Goal: Task Accomplishment & Management: Manage account settings

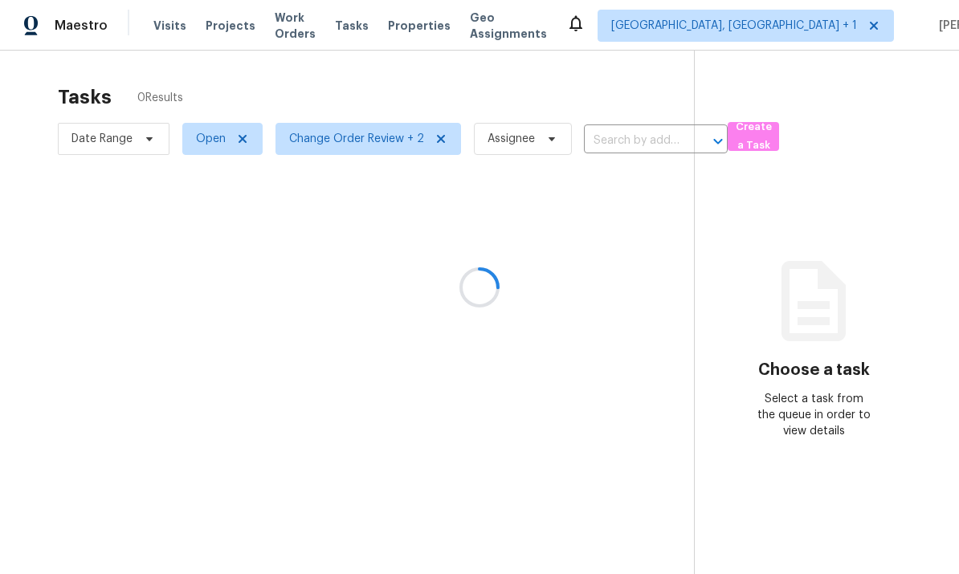
scroll to position [60, 0]
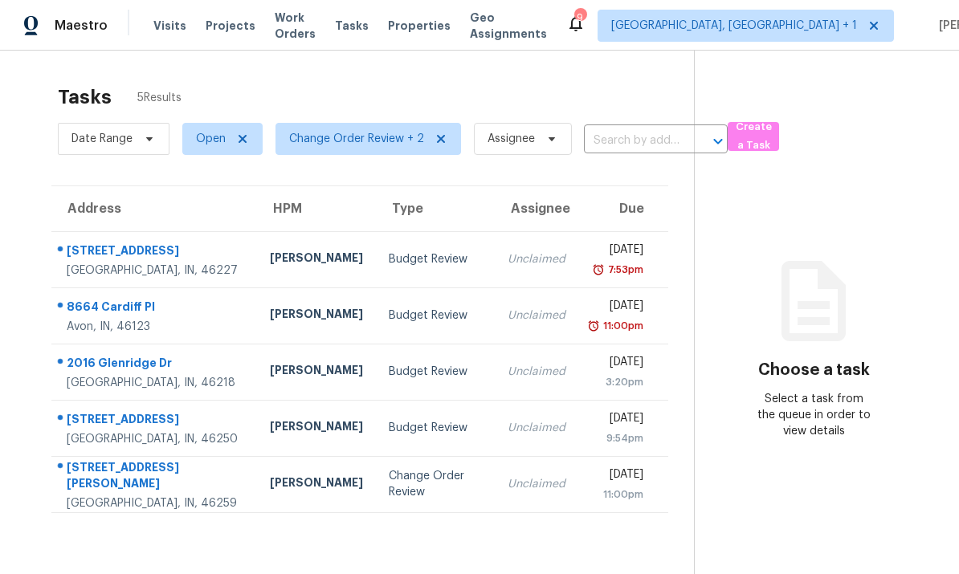
click at [257, 231] on td "[PERSON_NAME]" at bounding box center [316, 259] width 119 height 56
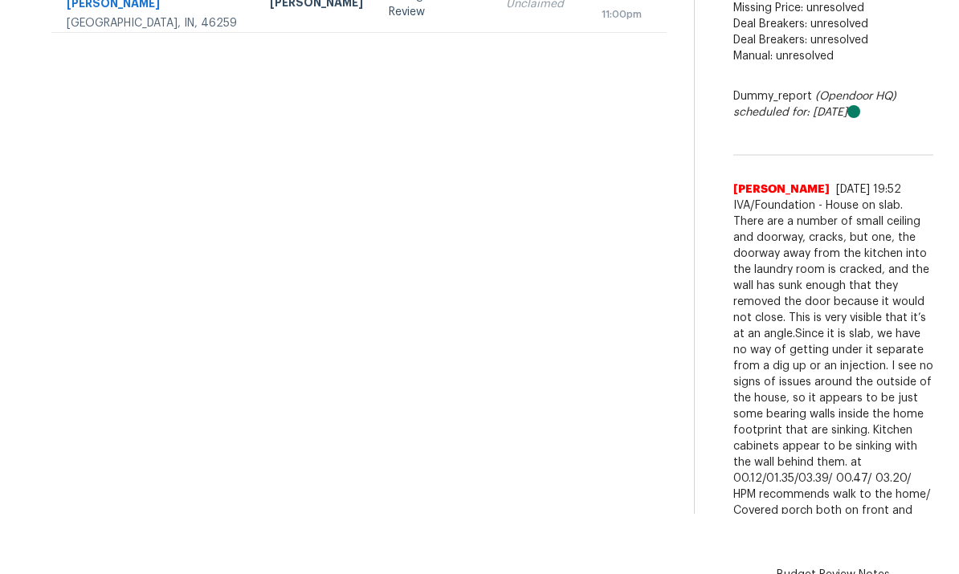
scroll to position [421, 0]
click at [878, 464] on span "IVA/Foundation - House on slab. There are a number of small ceiling and doorway…" at bounding box center [834, 390] width 200 height 386
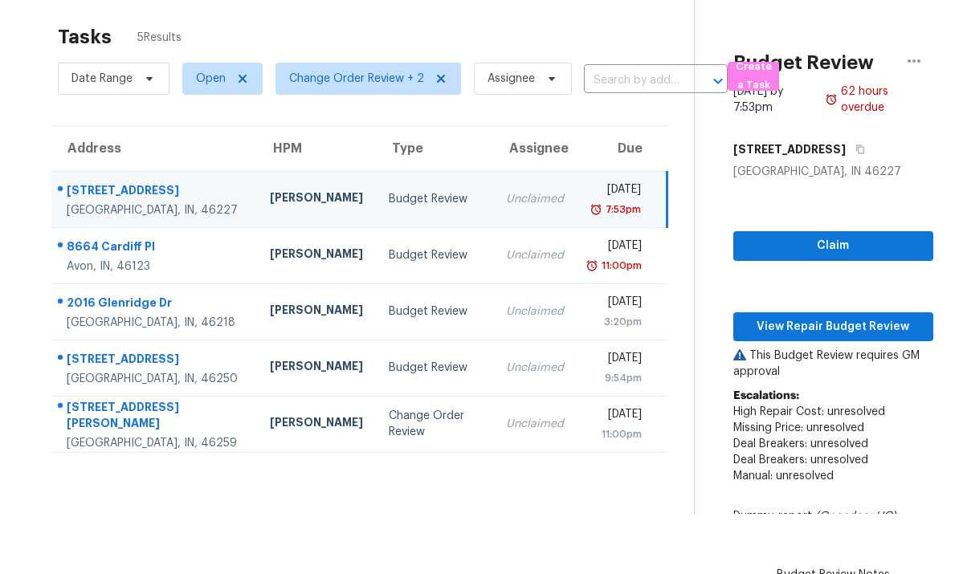
scroll to position [0, 0]
click at [833, 322] on span "View Repair Budget Review" at bounding box center [833, 327] width 174 height 20
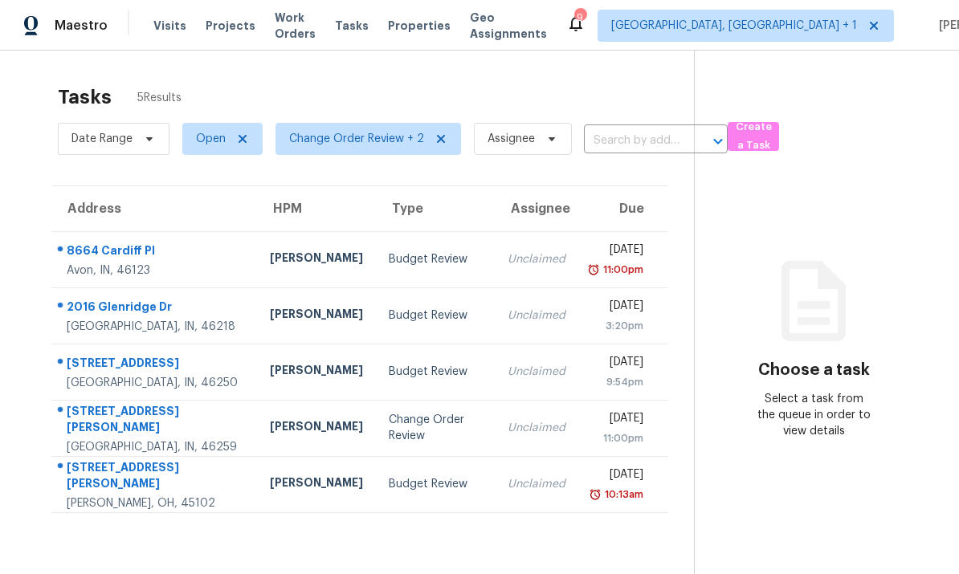
click at [194, 253] on div "8664 Cardiff Pl" at bounding box center [156, 253] width 178 height 20
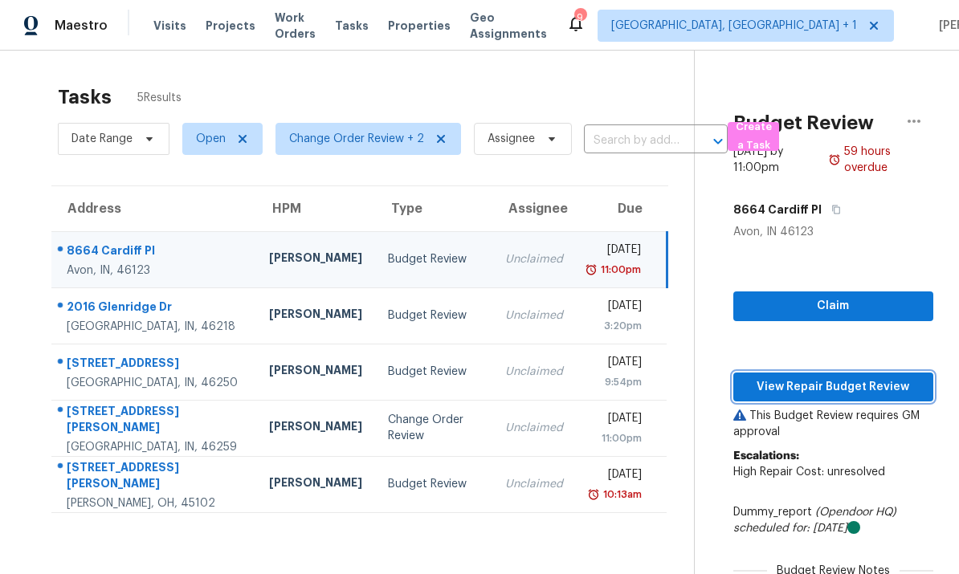
click at [837, 382] on span "View Repair Budget Review" at bounding box center [833, 388] width 174 height 20
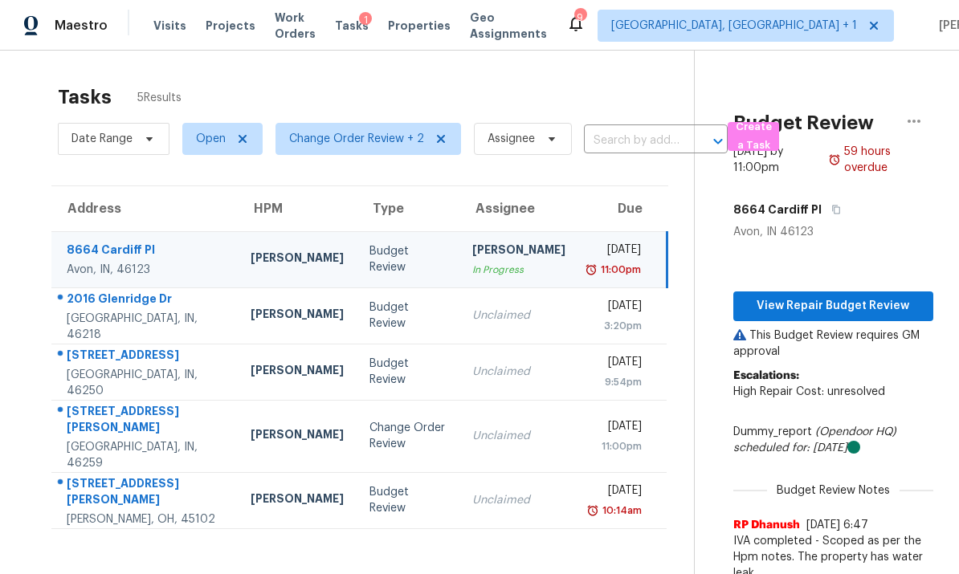
click at [196, 264] on div "Avon, IN, 46123" at bounding box center [146, 270] width 158 height 16
click at [828, 307] on span "View Repair Budget Review" at bounding box center [833, 306] width 174 height 20
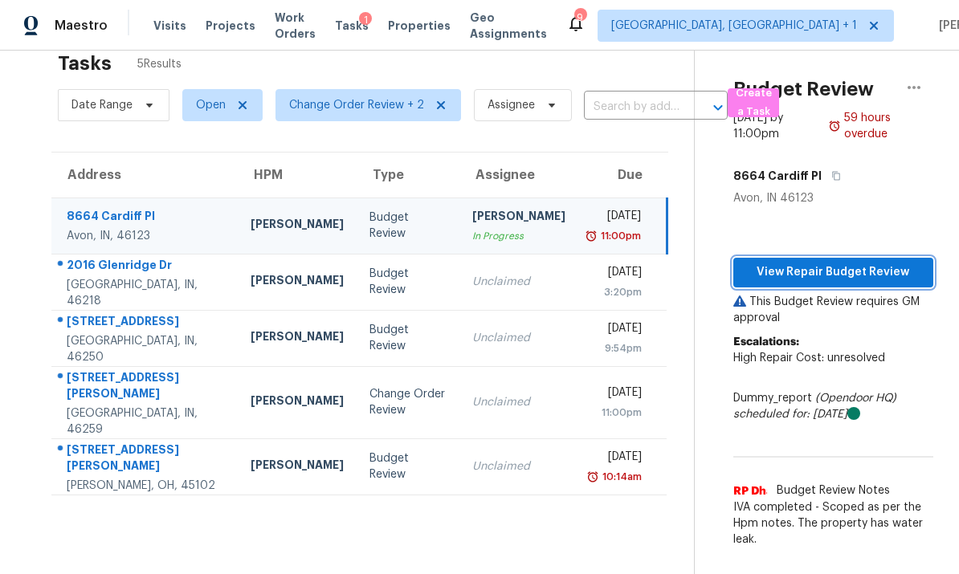
scroll to position [35, 0]
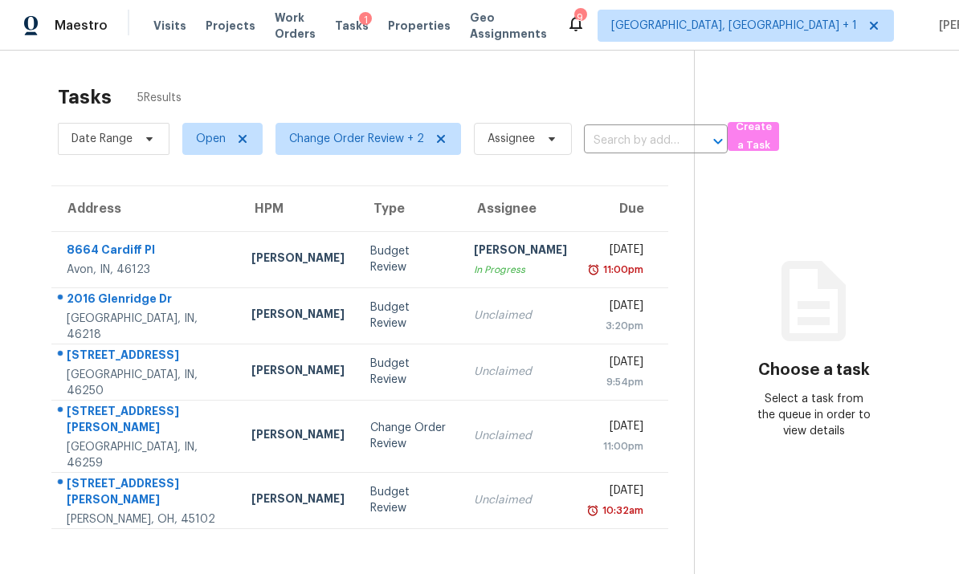
click at [181, 260] on div "8664 Cardiff Pl" at bounding box center [146, 252] width 159 height 20
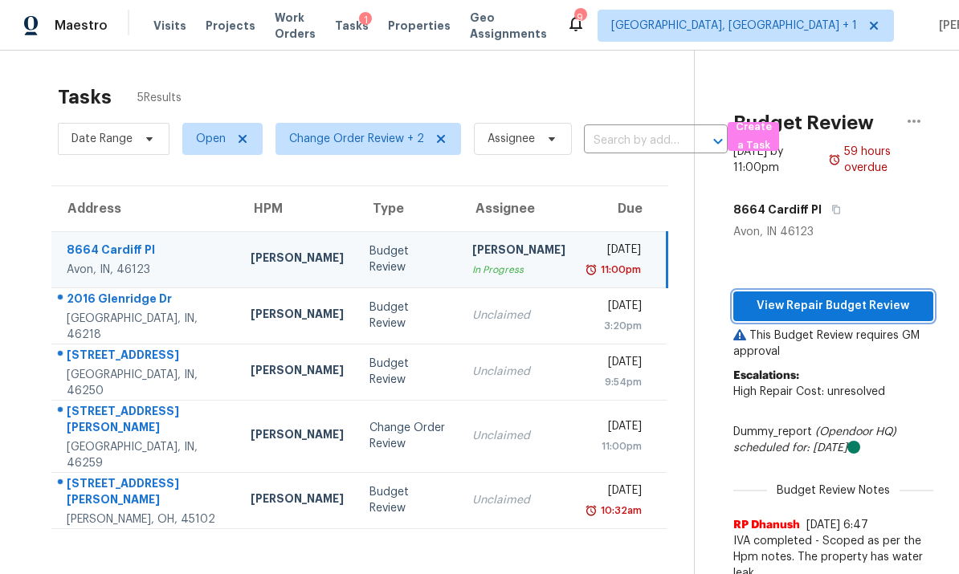
click at [840, 306] on span "View Repair Budget Review" at bounding box center [833, 306] width 174 height 20
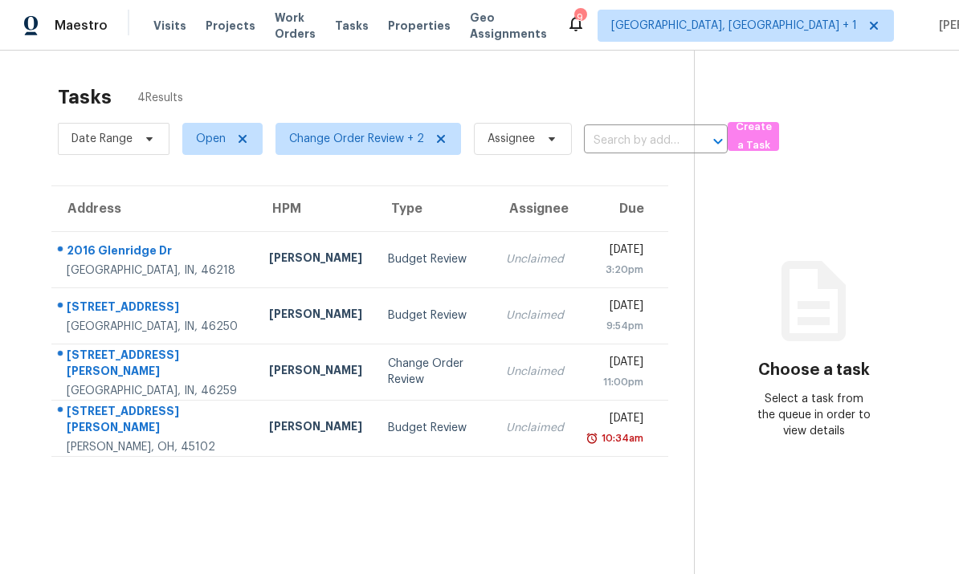
click at [211, 265] on td "2016 Glenridge Dr Indianapolis, IN, 46218" at bounding box center [153, 259] width 205 height 56
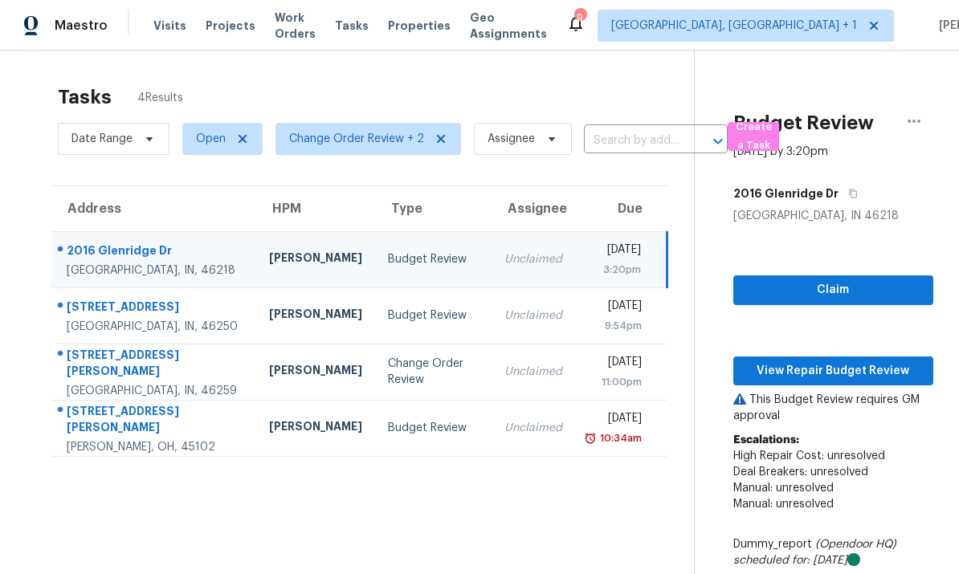
click at [199, 369] on div "[STREET_ADDRESS][PERSON_NAME]" at bounding box center [155, 365] width 177 height 36
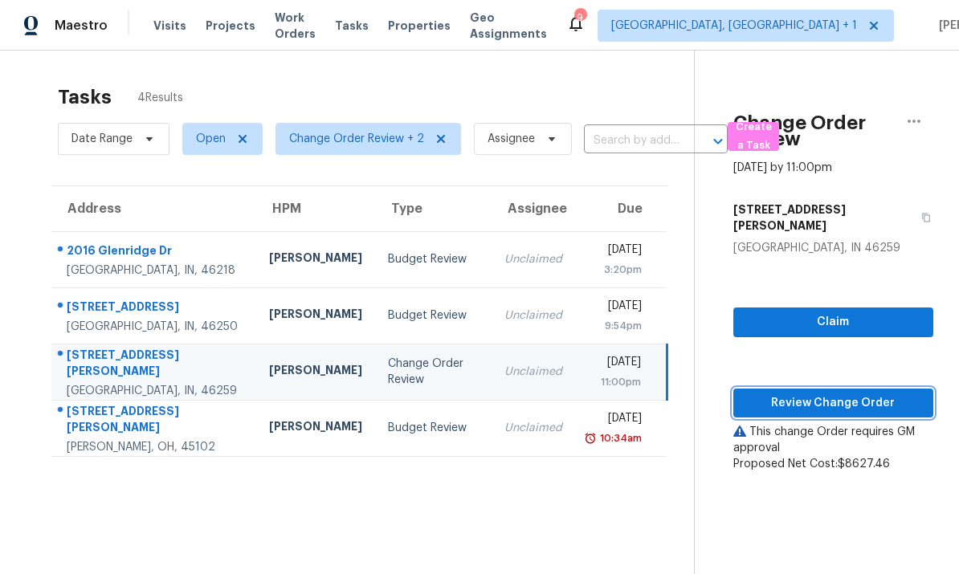
click at [825, 394] on span "Review Change Order" at bounding box center [833, 404] width 174 height 20
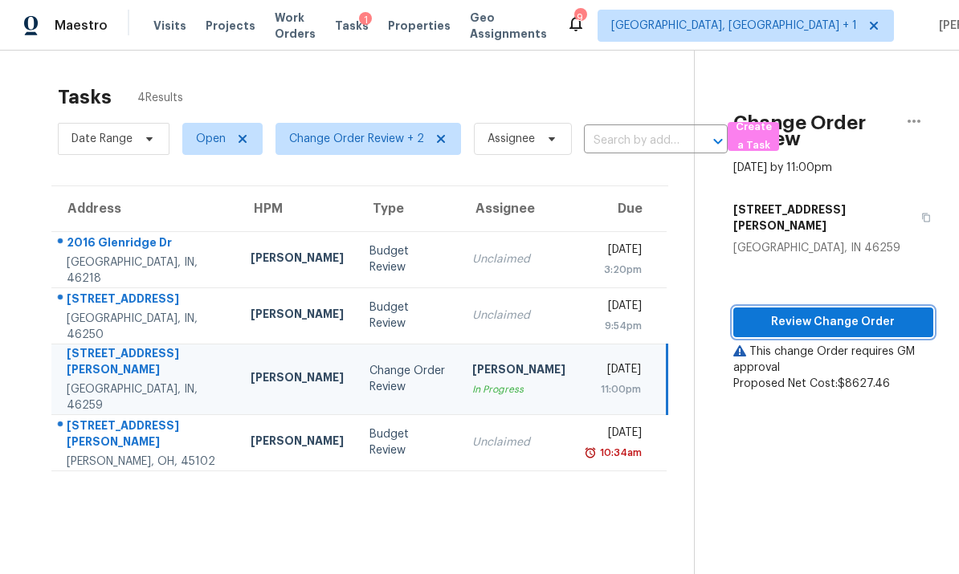
click at [827, 313] on span "Review Change Order" at bounding box center [833, 323] width 174 height 20
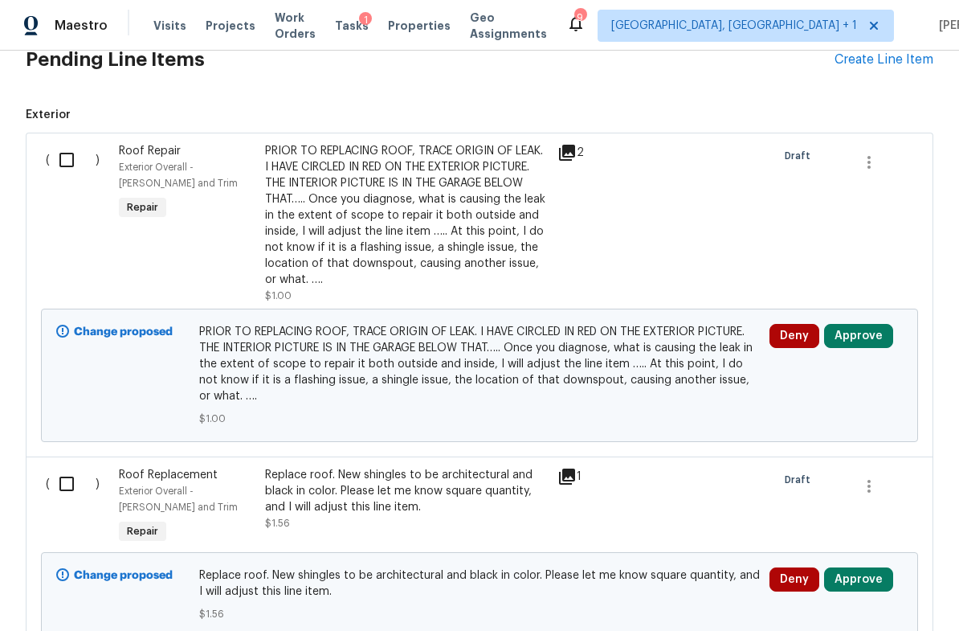
scroll to position [404, 0]
click at [570, 149] on icon at bounding box center [567, 152] width 16 height 16
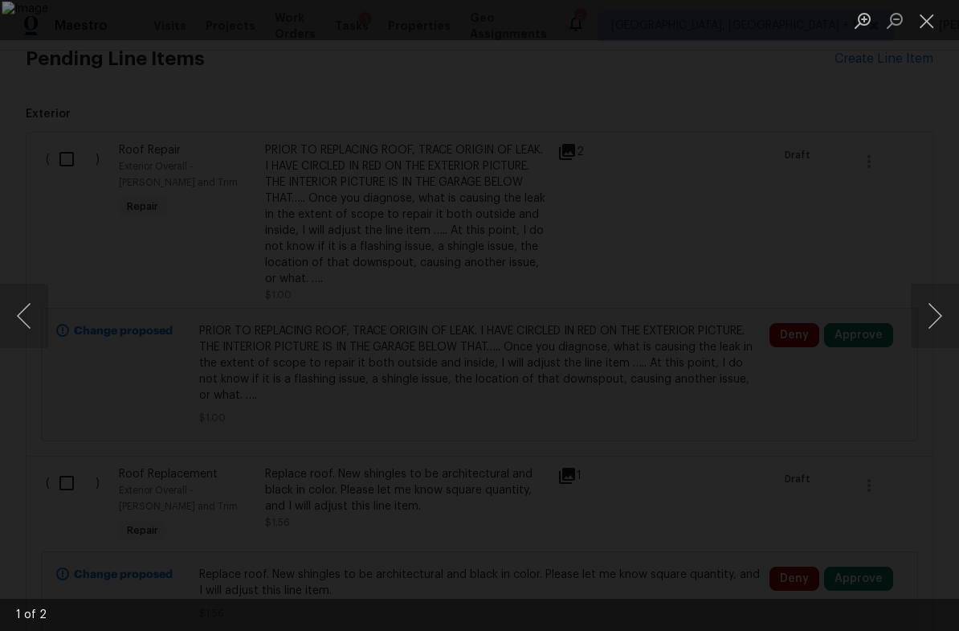
click at [941, 314] on button "Next image" at bounding box center [935, 316] width 48 height 64
click at [930, 29] on button "Close lightbox" at bounding box center [927, 20] width 32 height 28
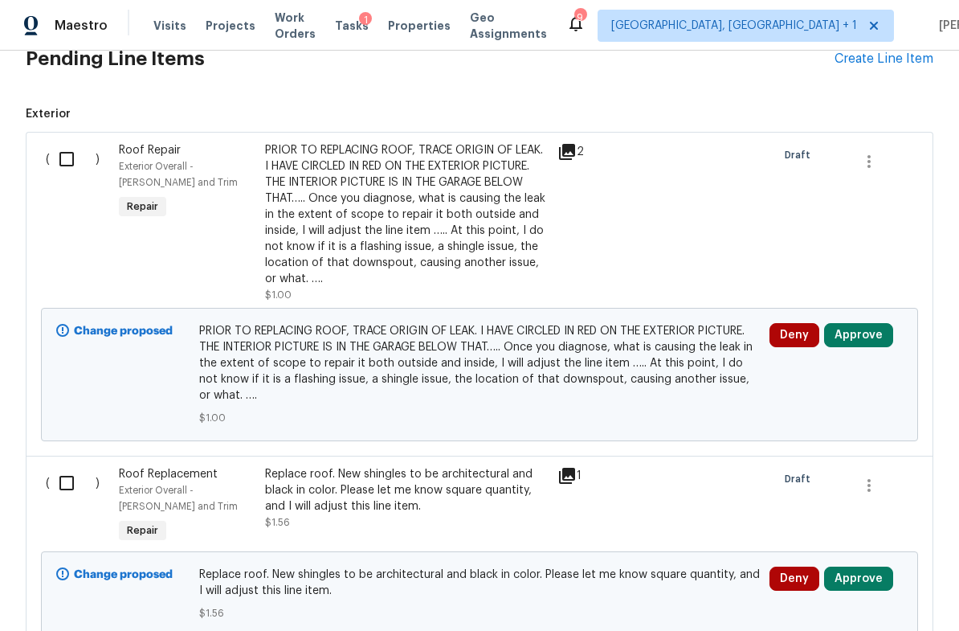
click at [862, 334] on button "Approve" at bounding box center [858, 335] width 69 height 24
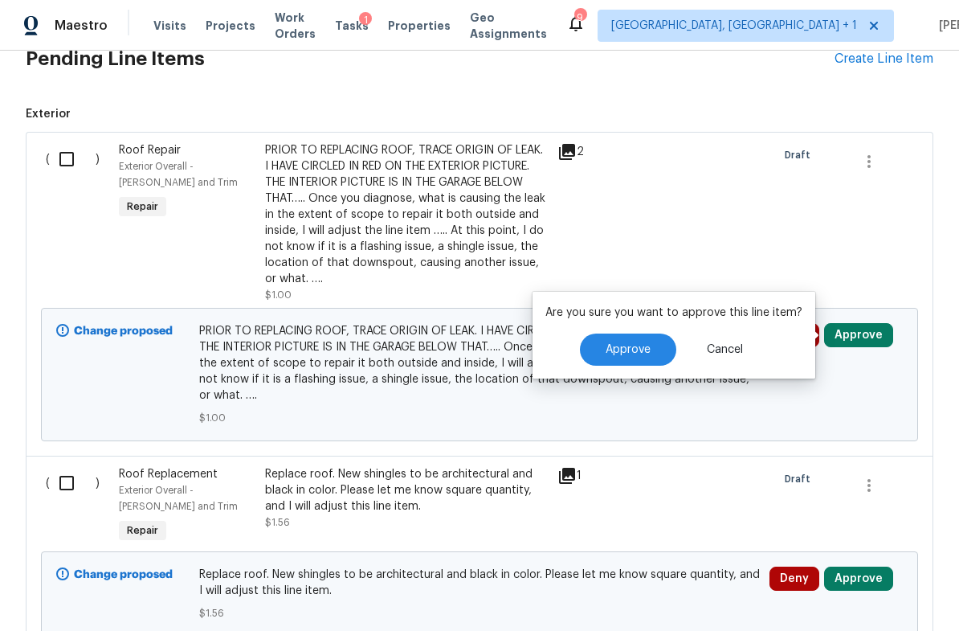
click at [631, 350] on span "Approve" at bounding box center [628, 350] width 45 height 12
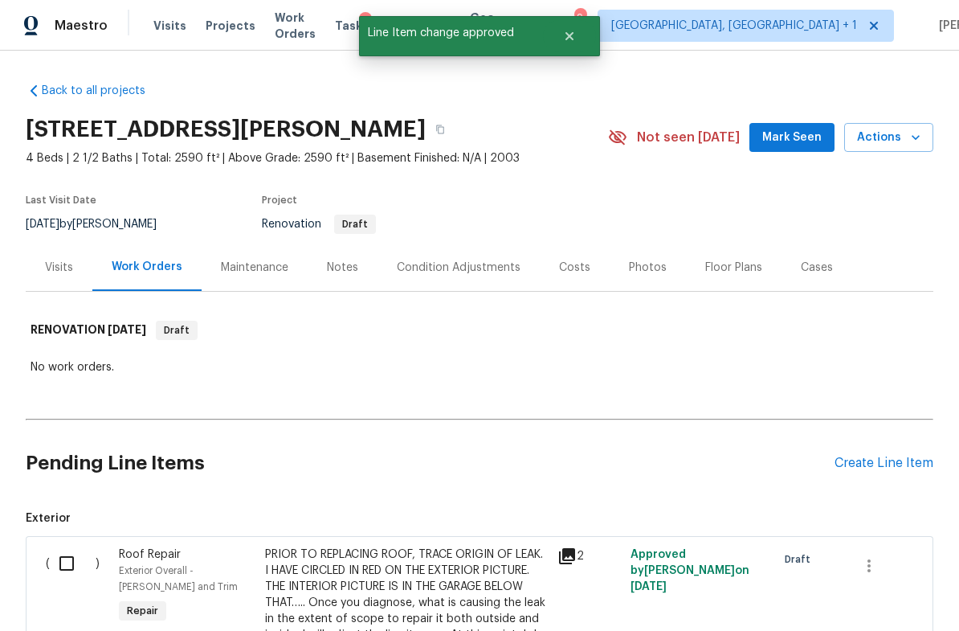
scroll to position [0, 0]
click at [570, 261] on div "Costs" at bounding box center [574, 268] width 31 height 16
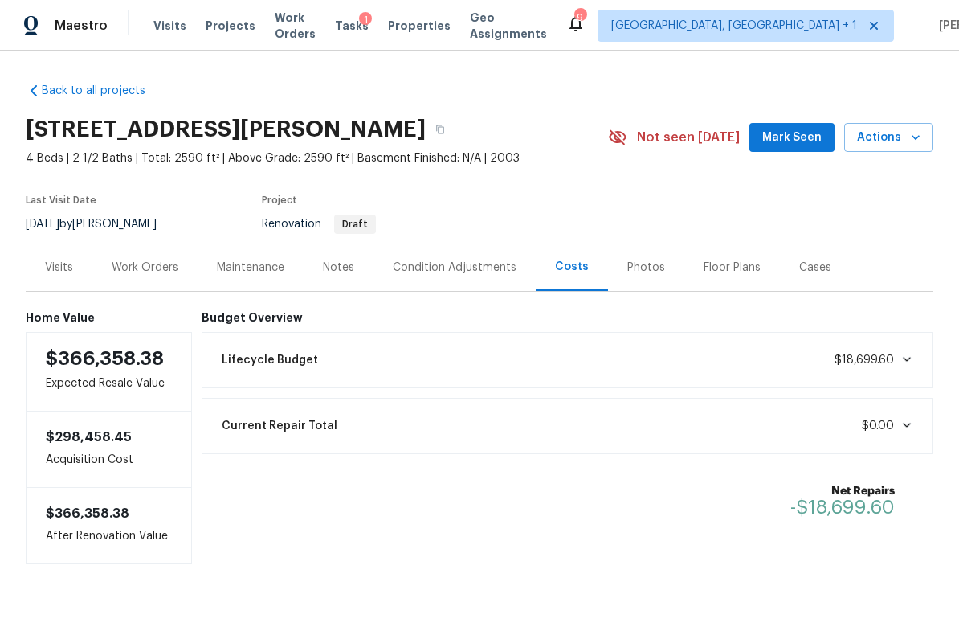
click at [166, 268] on div "Work Orders" at bounding box center [145, 268] width 67 height 16
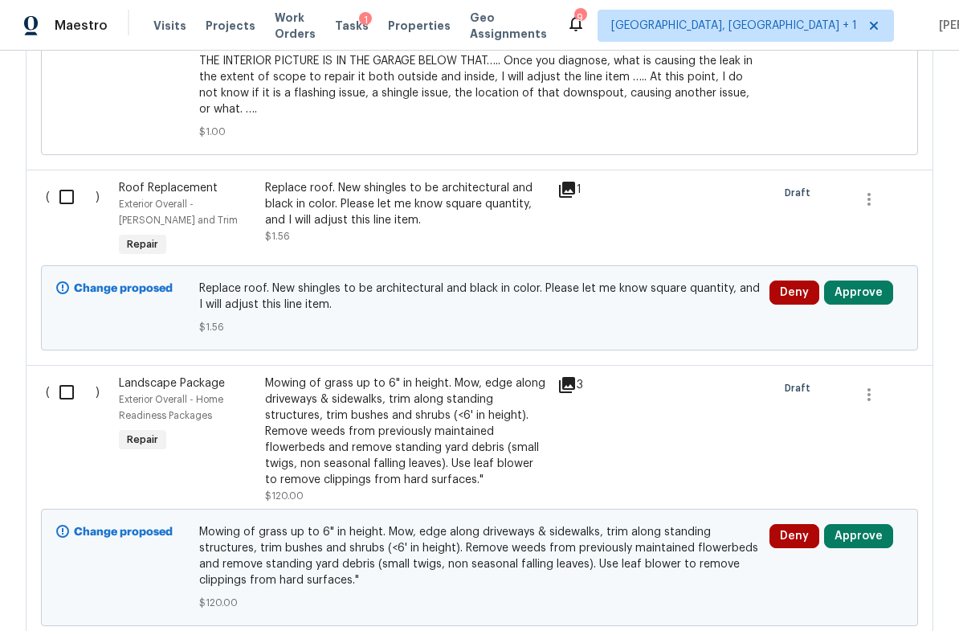
scroll to position [691, 0]
click at [858, 293] on button "Approve" at bounding box center [858, 292] width 69 height 24
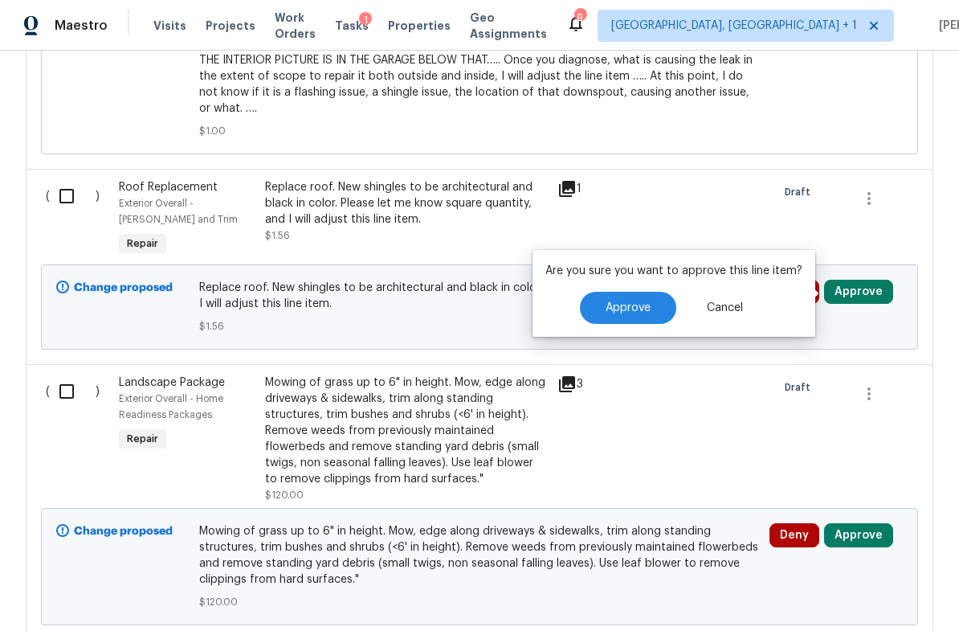
click at [636, 299] on button "Approve" at bounding box center [628, 308] width 96 height 32
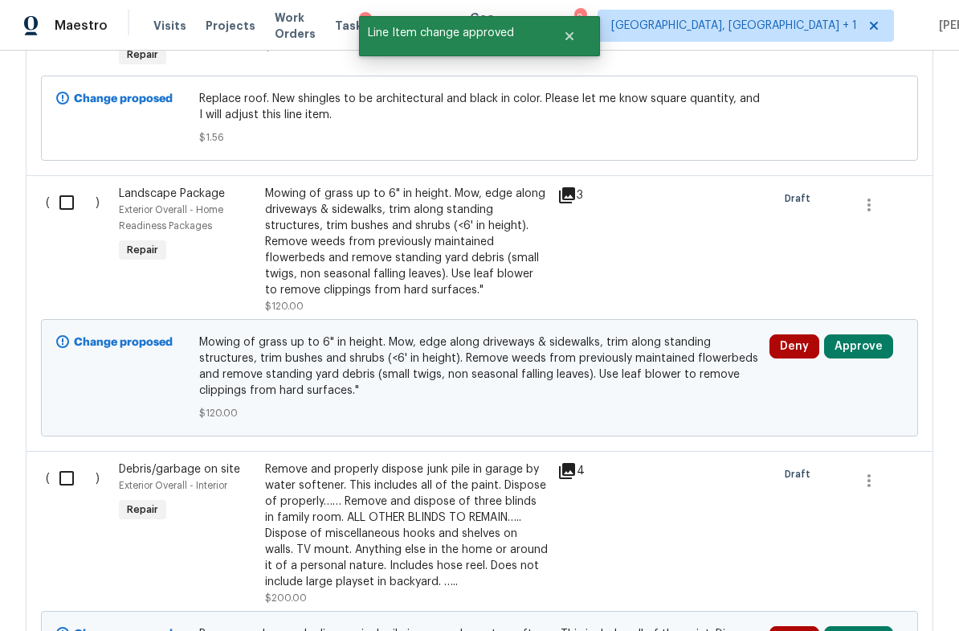
scroll to position [909, 0]
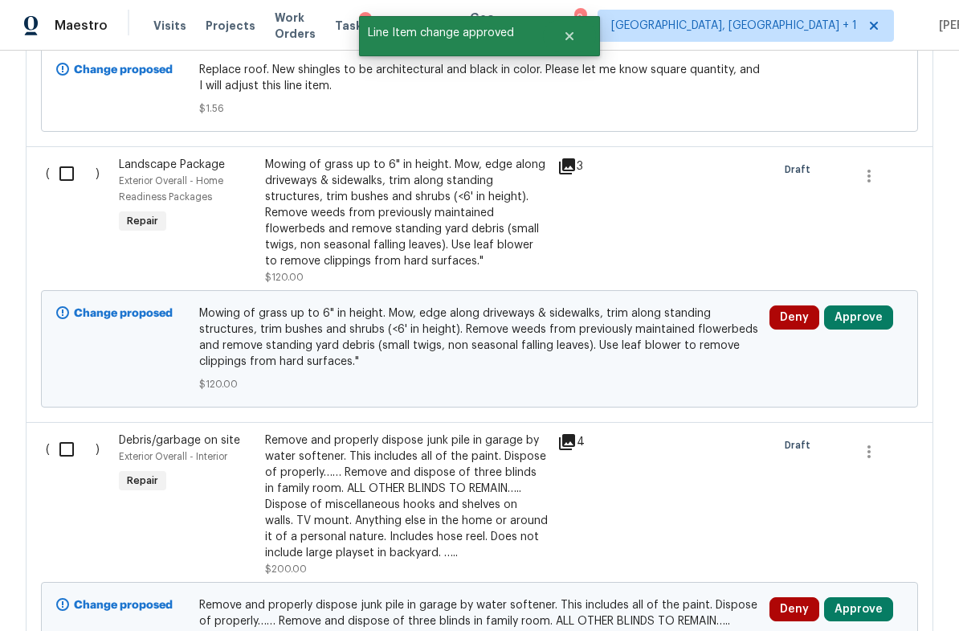
click at [857, 320] on button "Approve" at bounding box center [858, 317] width 69 height 24
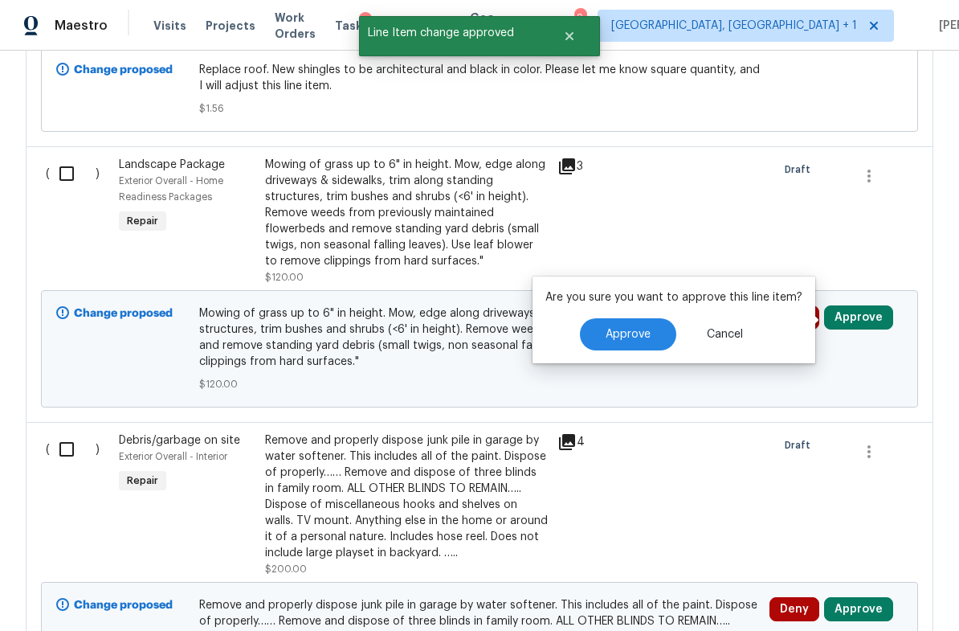
click at [637, 330] on span "Approve" at bounding box center [628, 335] width 45 height 12
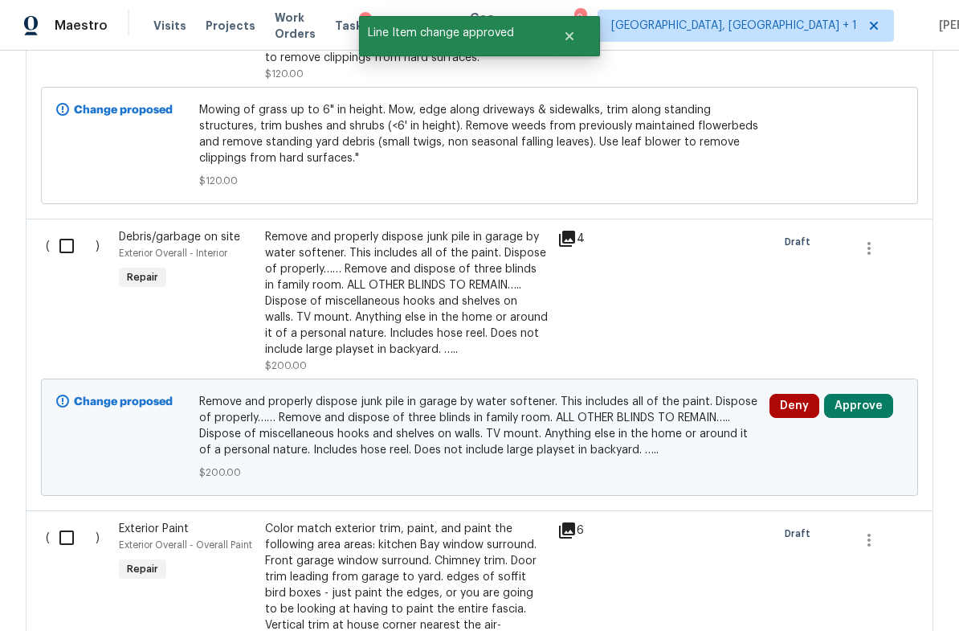
scroll to position [1176, 0]
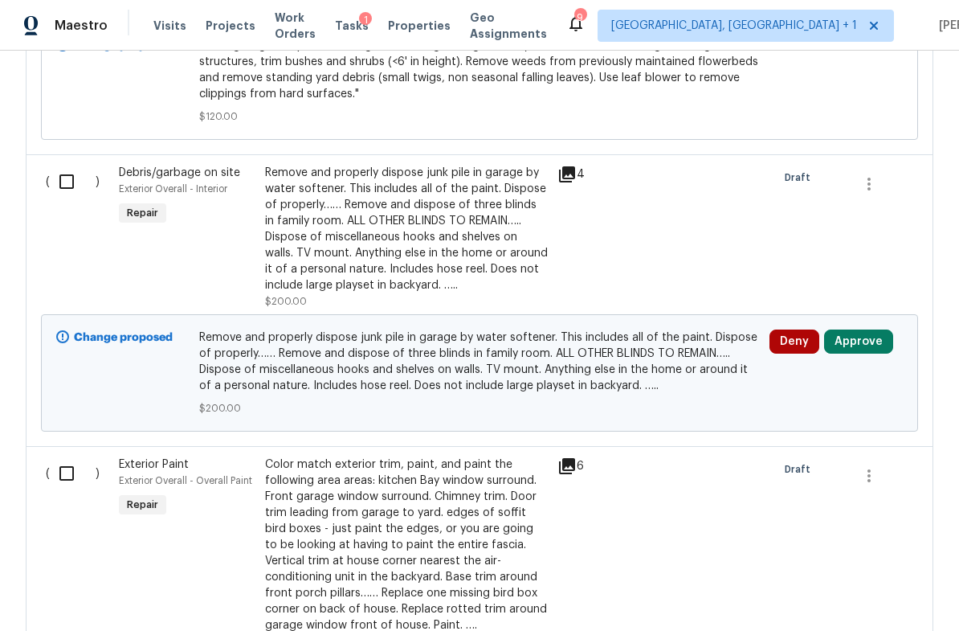
click at [571, 181] on icon at bounding box center [567, 174] width 16 height 16
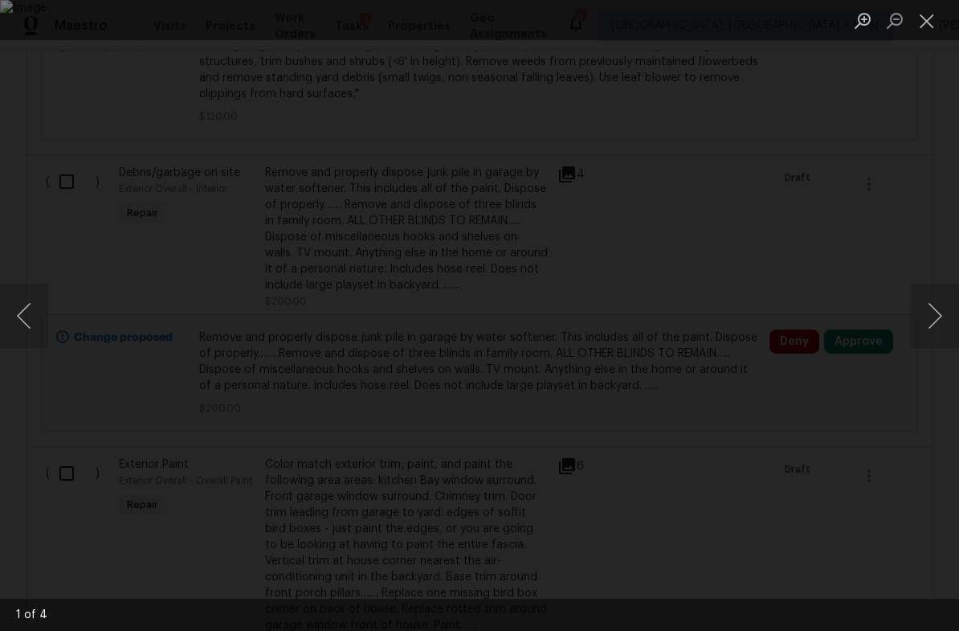
click at [946, 314] on button "Next image" at bounding box center [935, 316] width 48 height 64
click at [950, 307] on button "Next image" at bounding box center [935, 316] width 48 height 64
click at [951, 307] on button "Next image" at bounding box center [935, 316] width 48 height 64
click at [950, 311] on button "Next image" at bounding box center [935, 316] width 48 height 64
click at [944, 313] on button "Next image" at bounding box center [935, 316] width 48 height 64
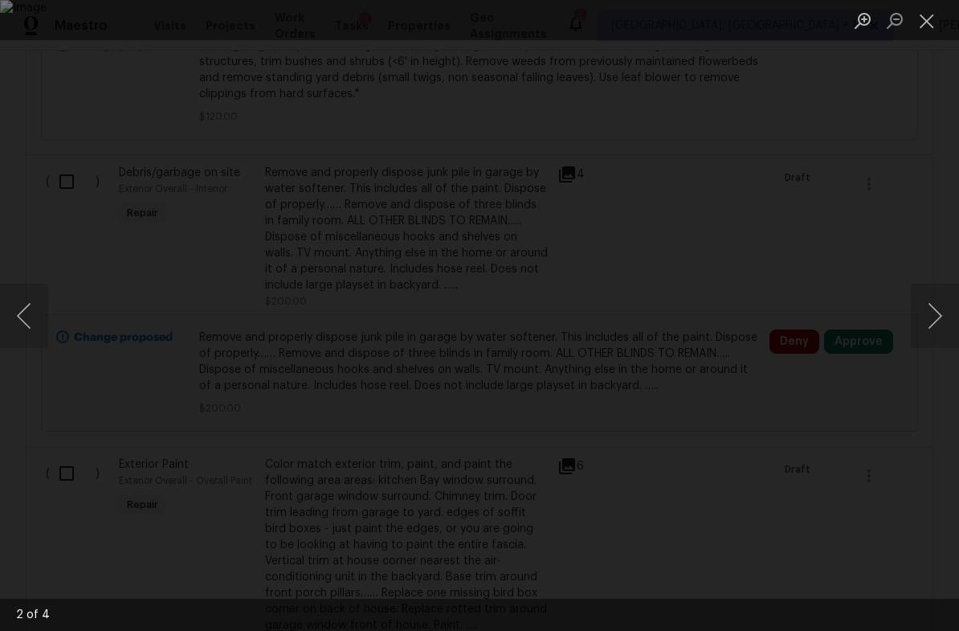
click at [946, 313] on button "Next image" at bounding box center [935, 316] width 48 height 64
click at [946, 314] on button "Next image" at bounding box center [935, 316] width 48 height 64
click at [930, 27] on button "Close lightbox" at bounding box center [927, 20] width 32 height 28
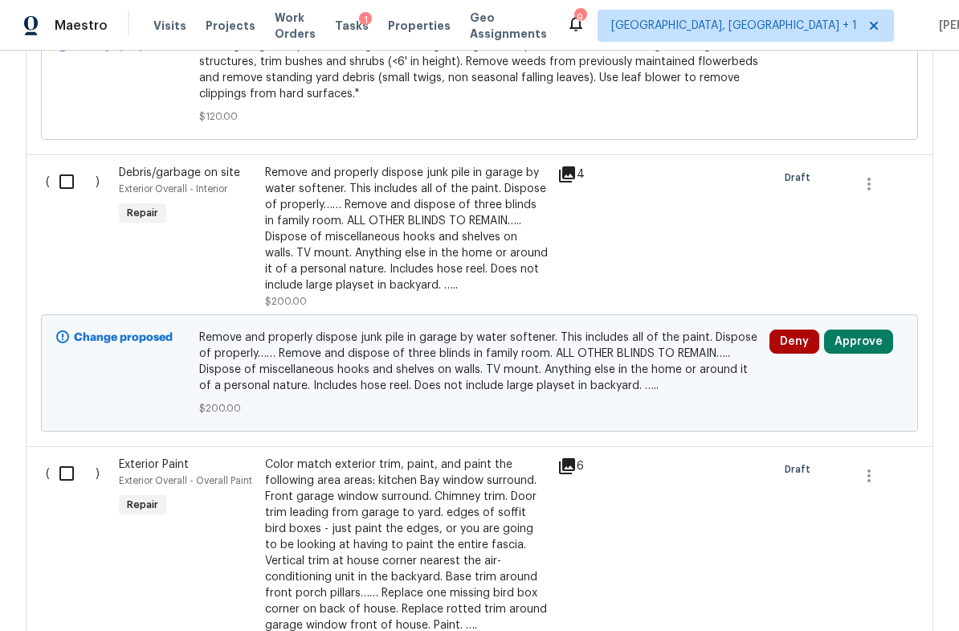
click at [856, 343] on button "Approve" at bounding box center [858, 341] width 69 height 24
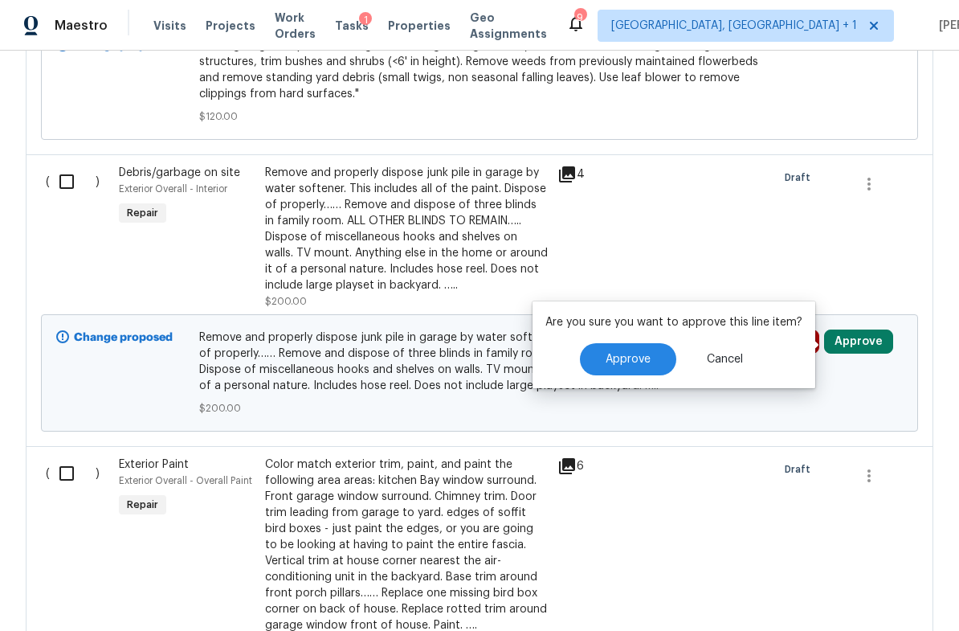
click at [627, 360] on span "Approve" at bounding box center [628, 360] width 45 height 12
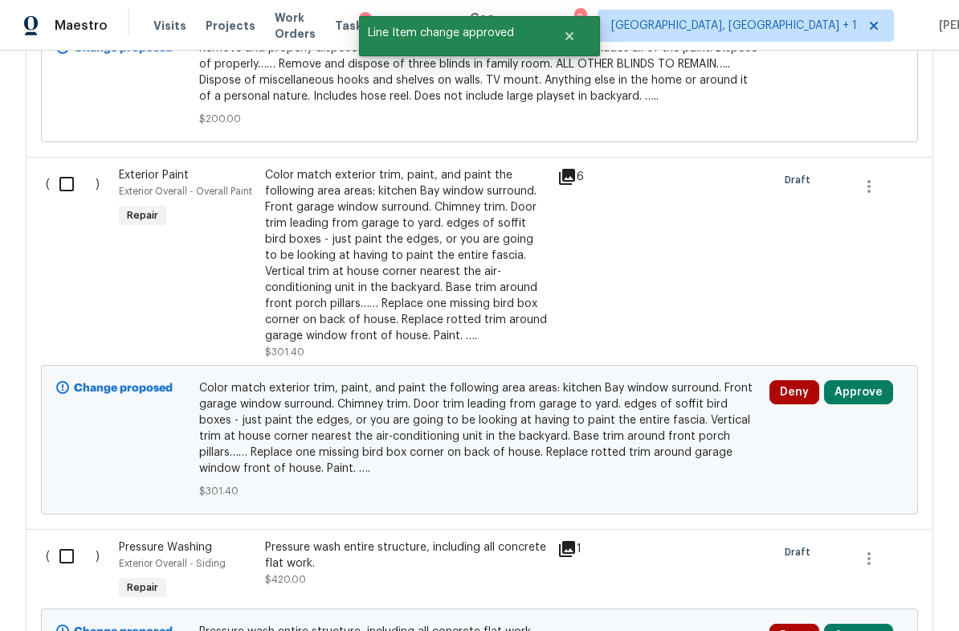
scroll to position [1542, 0]
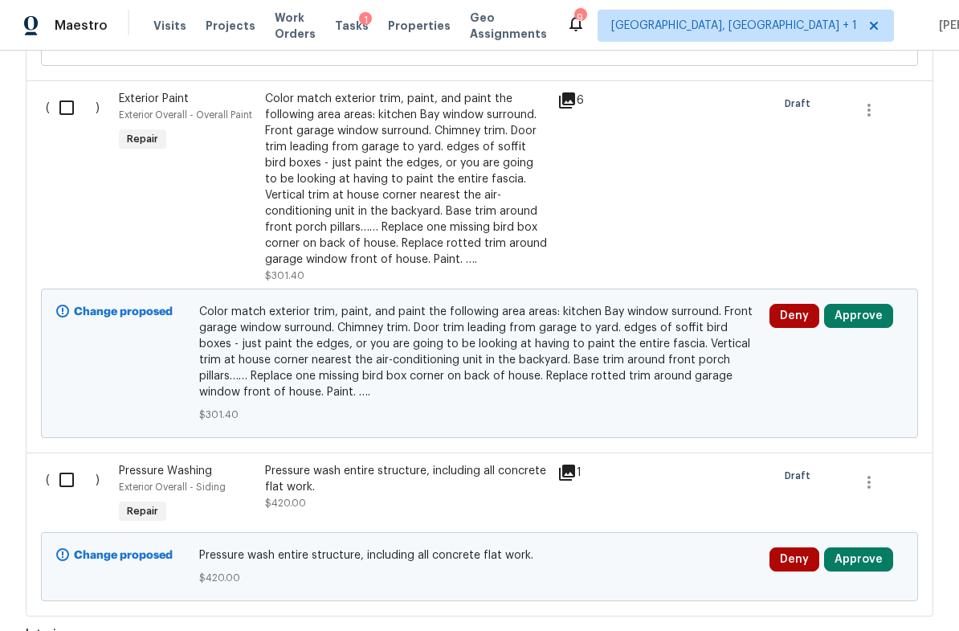
click at [862, 318] on button "Approve" at bounding box center [858, 316] width 69 height 24
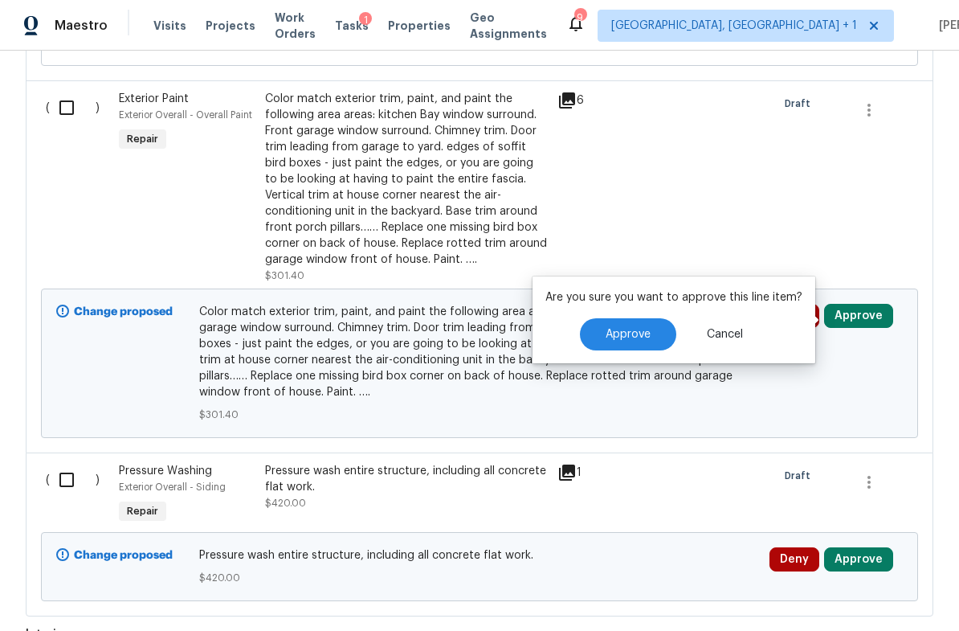
click at [639, 329] on span "Approve" at bounding box center [628, 335] width 45 height 12
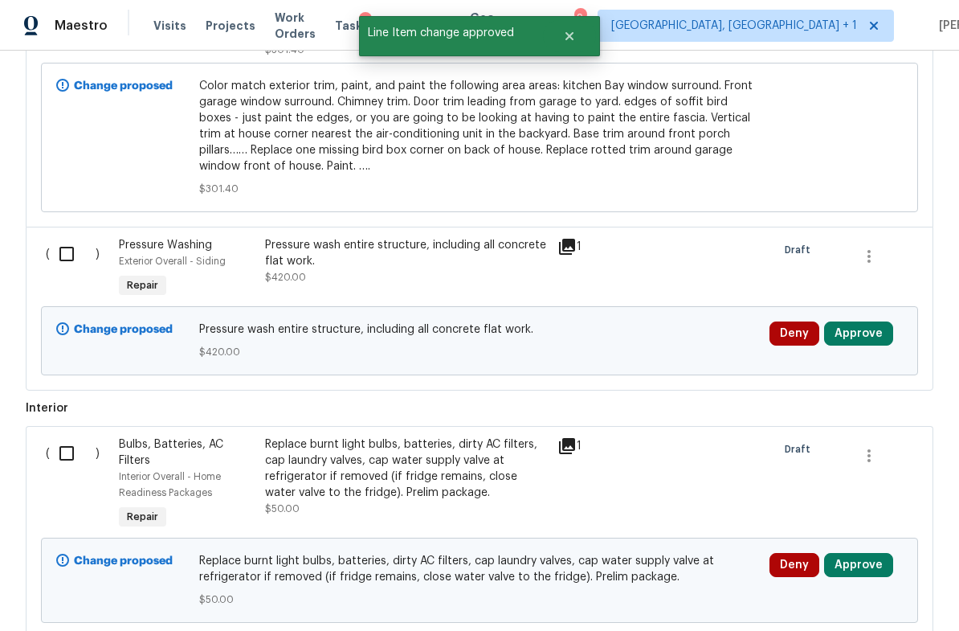
scroll to position [1824, 0]
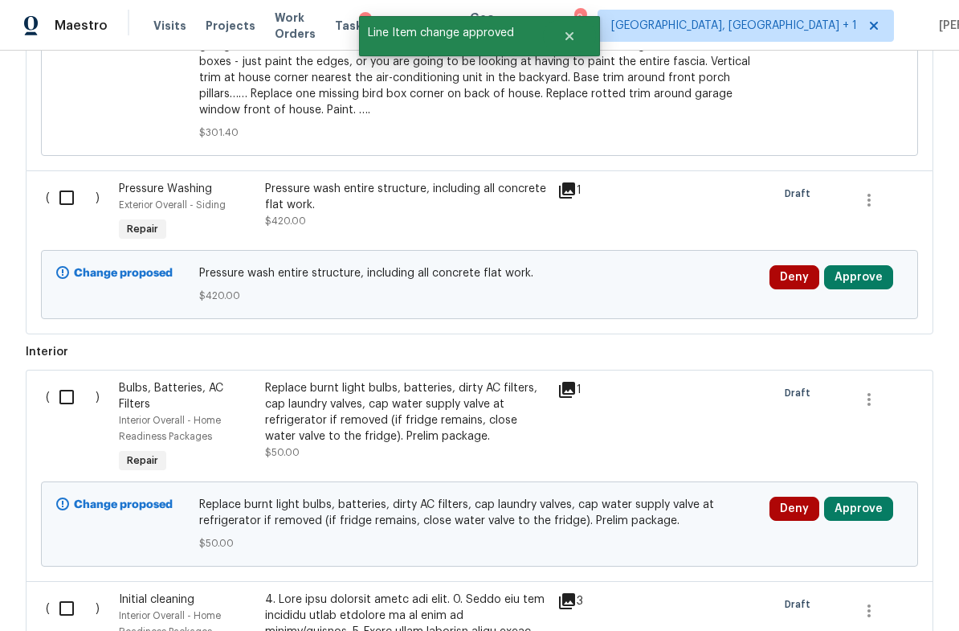
click at [862, 280] on button "Approve" at bounding box center [858, 277] width 69 height 24
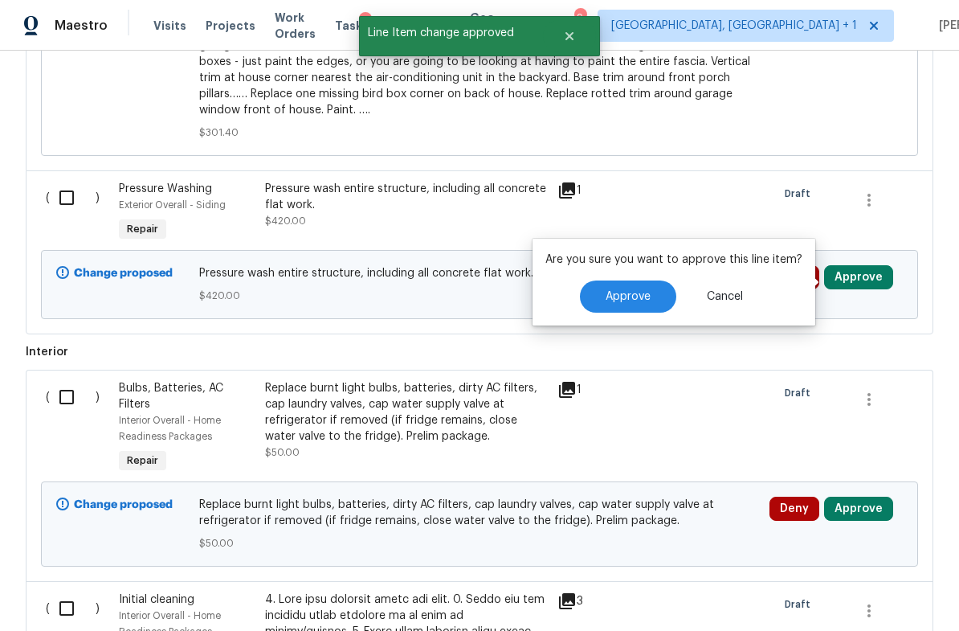
click at [641, 295] on span "Approve" at bounding box center [628, 297] width 45 height 12
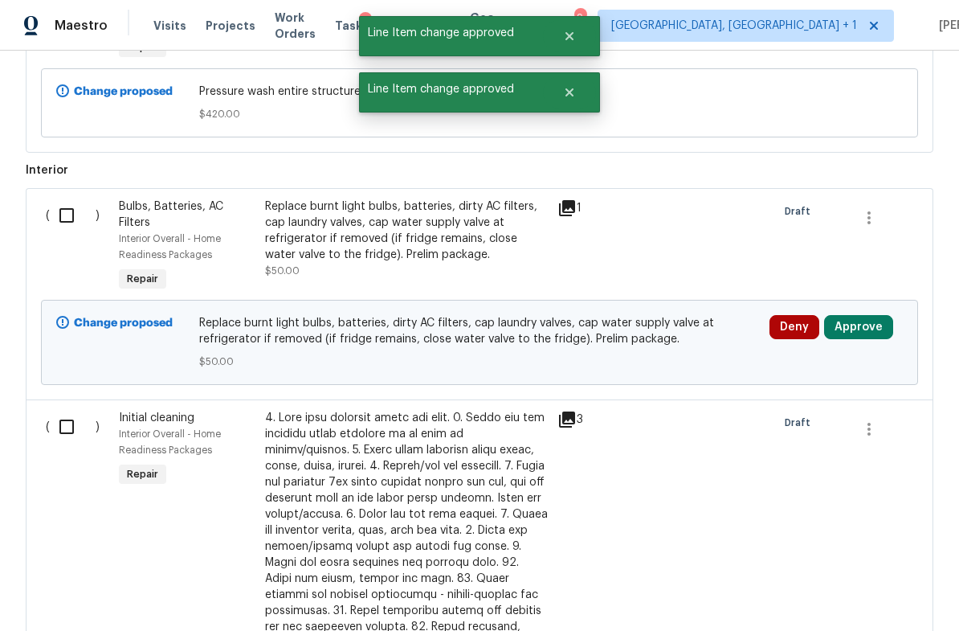
scroll to position [2069, 0]
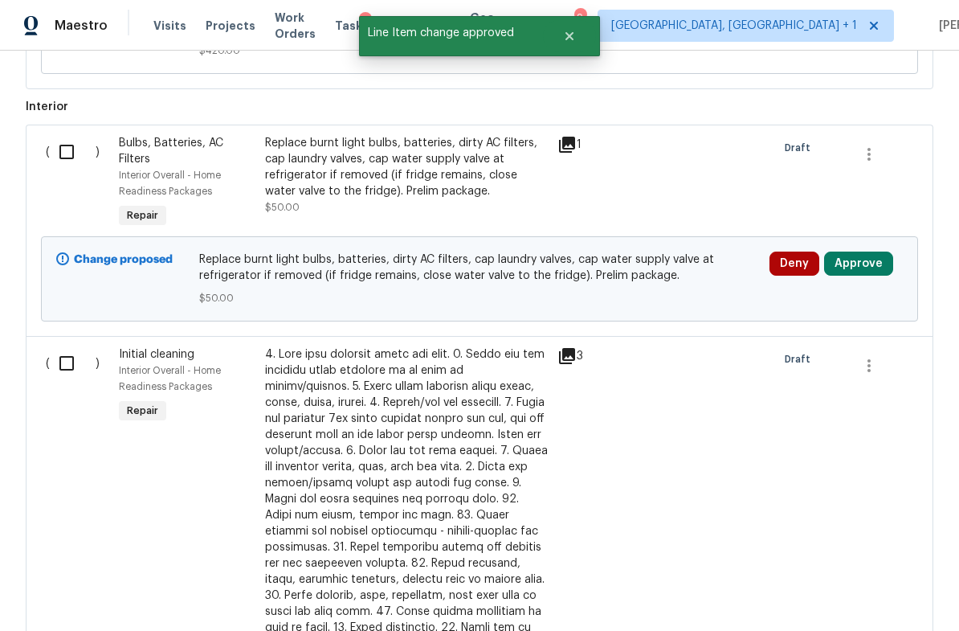
click at [866, 272] on button "Approve" at bounding box center [858, 263] width 69 height 24
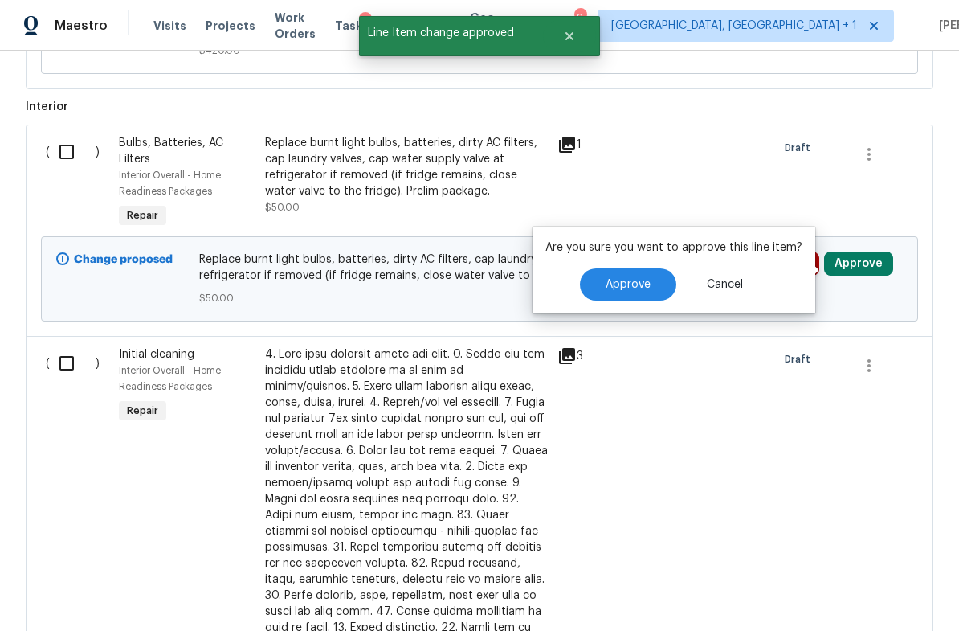
click at [630, 284] on span "Approve" at bounding box center [628, 285] width 45 height 12
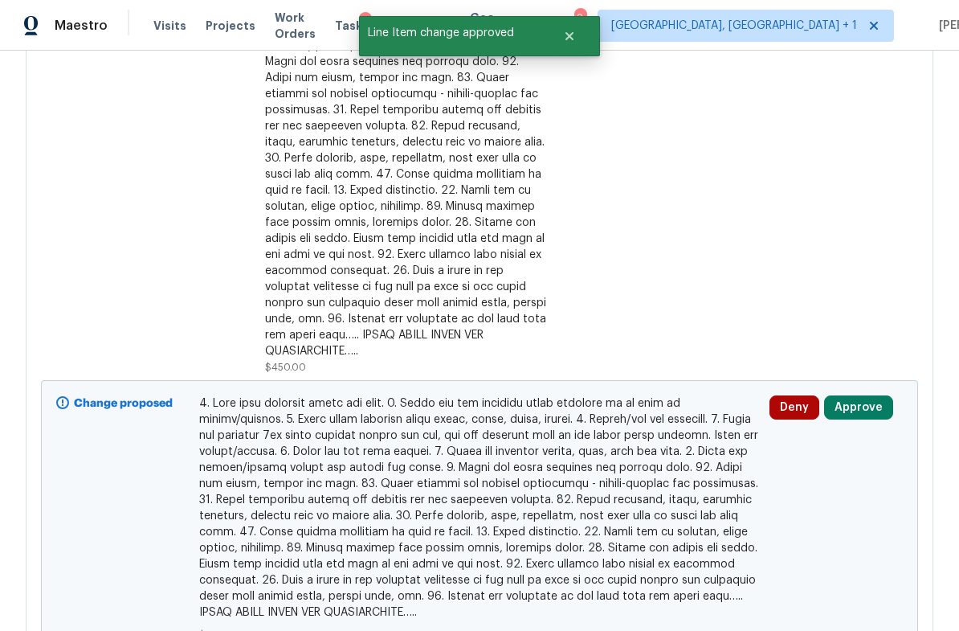
scroll to position [2521, 0]
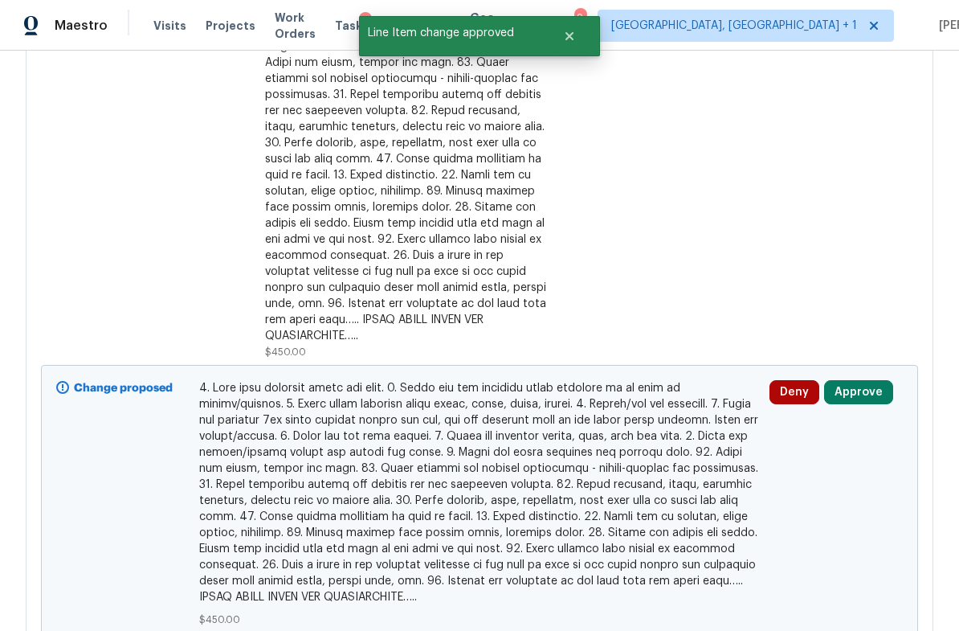
click at [854, 386] on button "Approve" at bounding box center [858, 392] width 69 height 24
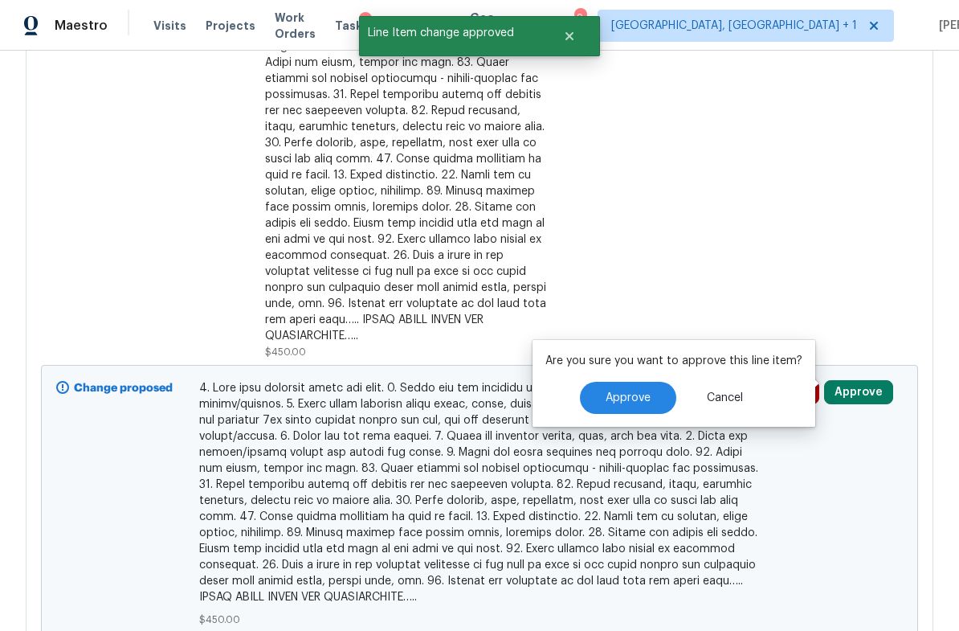
click at [633, 387] on button "Approve" at bounding box center [628, 398] width 96 height 32
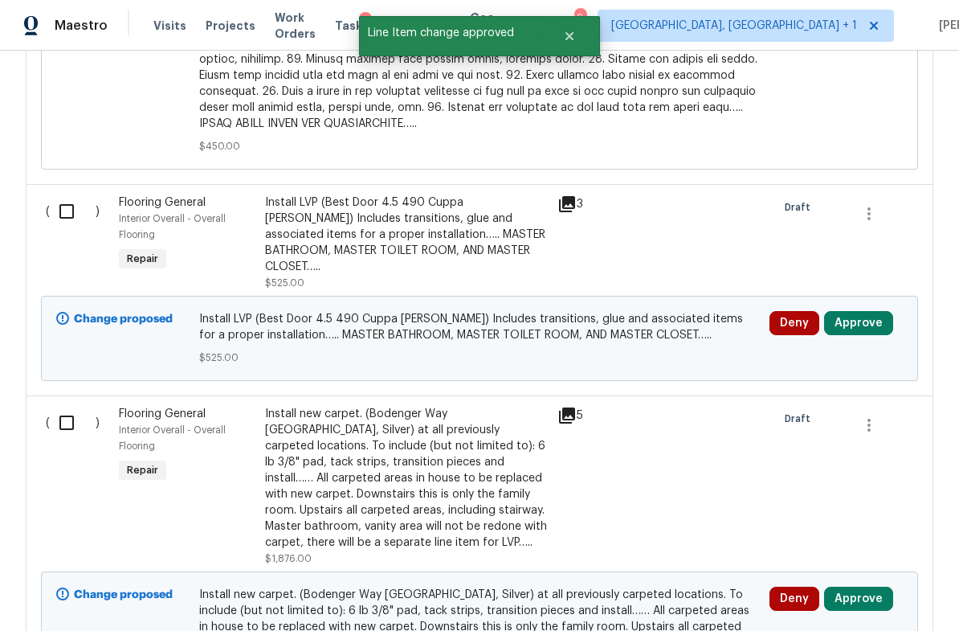
scroll to position [2995, 0]
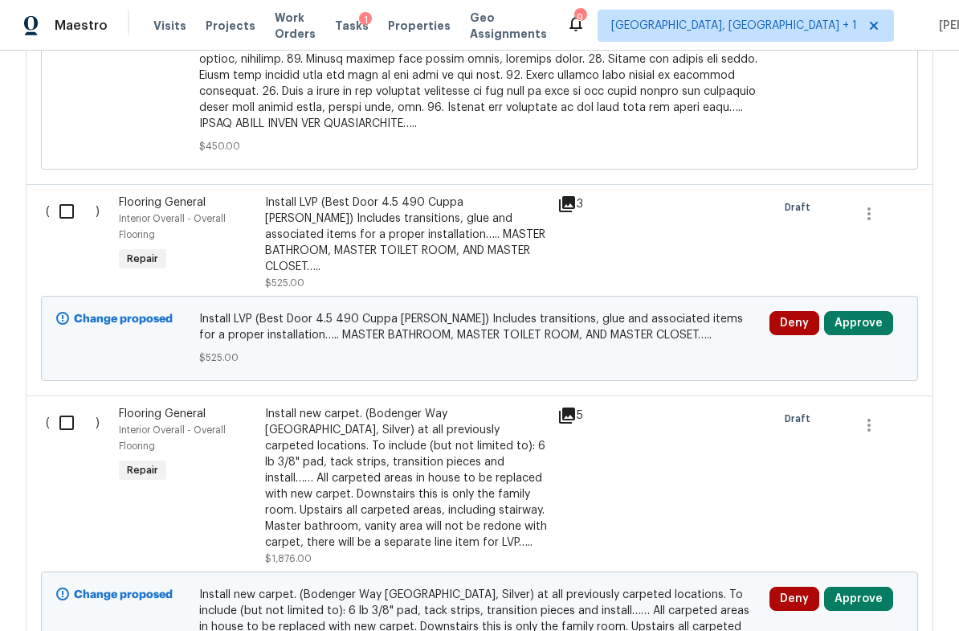
click at [569, 197] on icon at bounding box center [567, 203] width 19 height 19
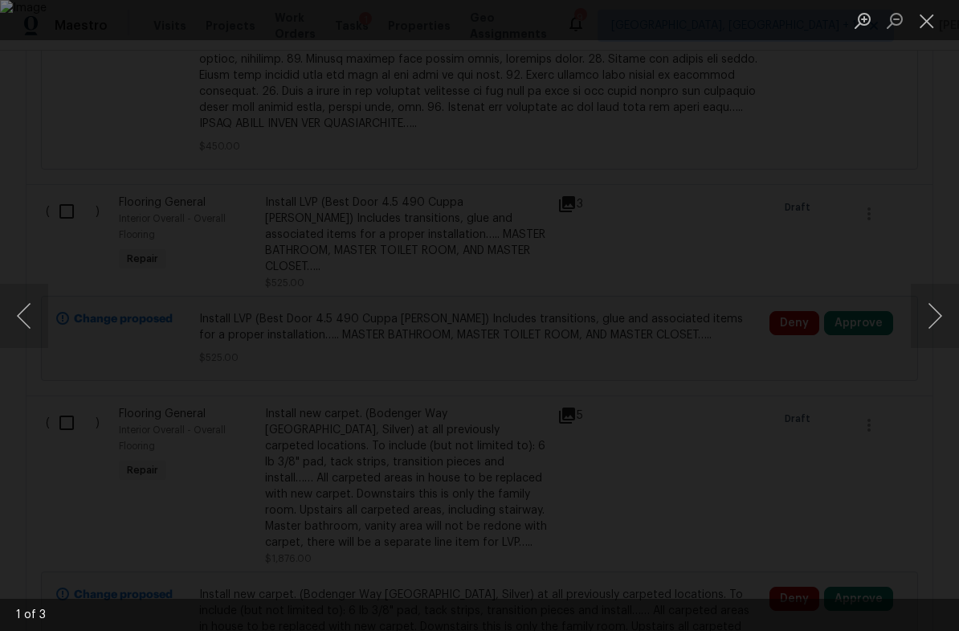
click at [953, 306] on button "Next image" at bounding box center [935, 316] width 48 height 64
click at [950, 312] on button "Next image" at bounding box center [935, 316] width 48 height 64
click at [948, 318] on button "Next image" at bounding box center [935, 316] width 48 height 64
click at [922, 32] on button "Close lightbox" at bounding box center [927, 20] width 32 height 28
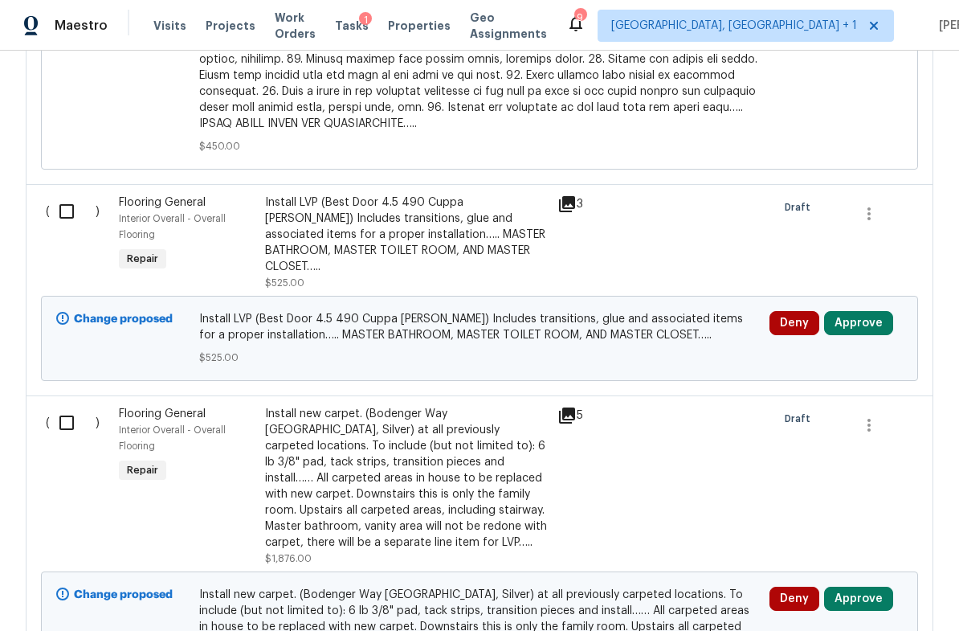
click at [858, 311] on button "Approve" at bounding box center [858, 323] width 69 height 24
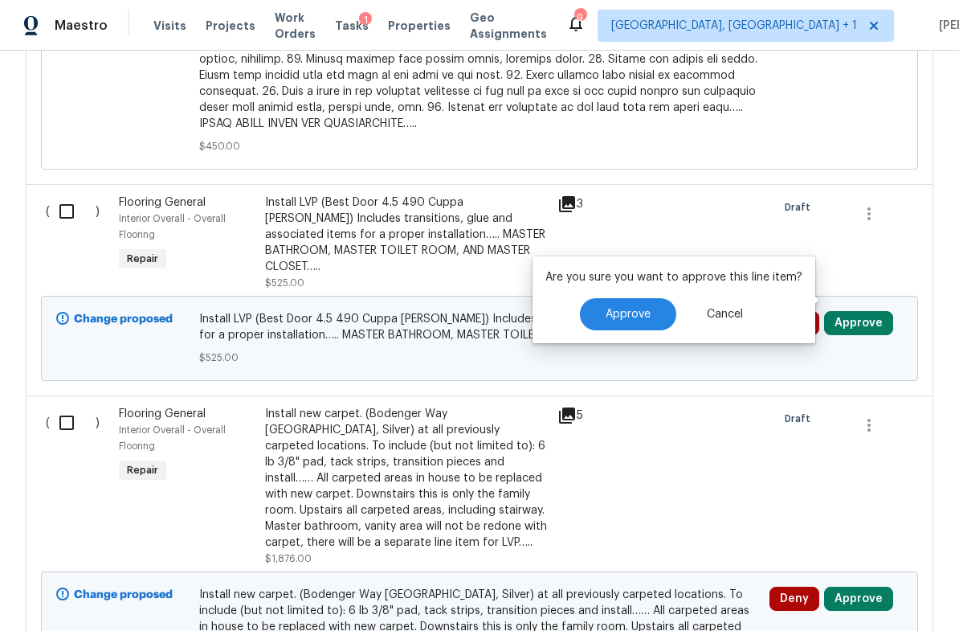
click at [623, 305] on button "Approve" at bounding box center [628, 314] width 96 height 32
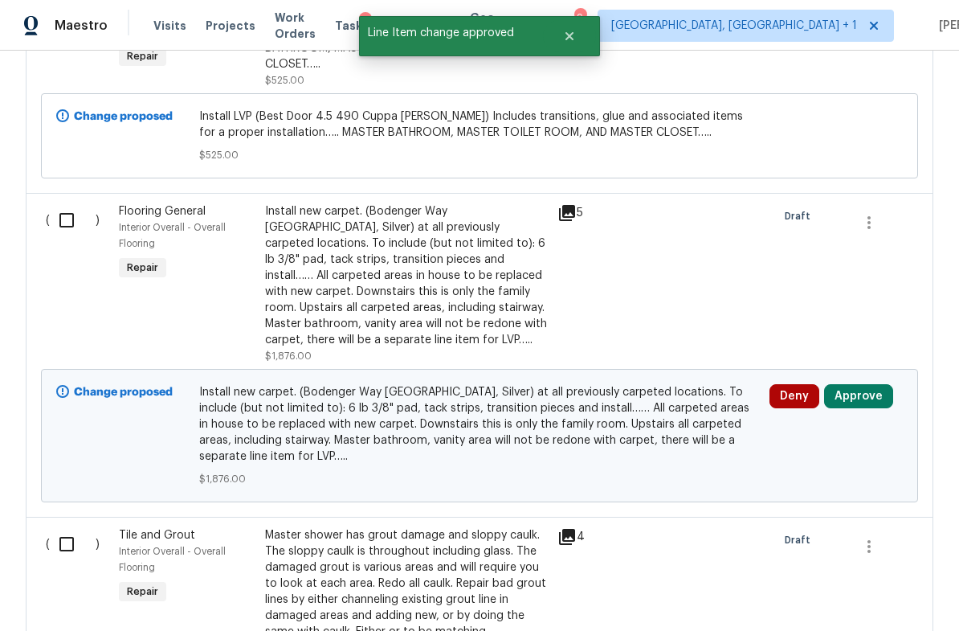
scroll to position [3215, 0]
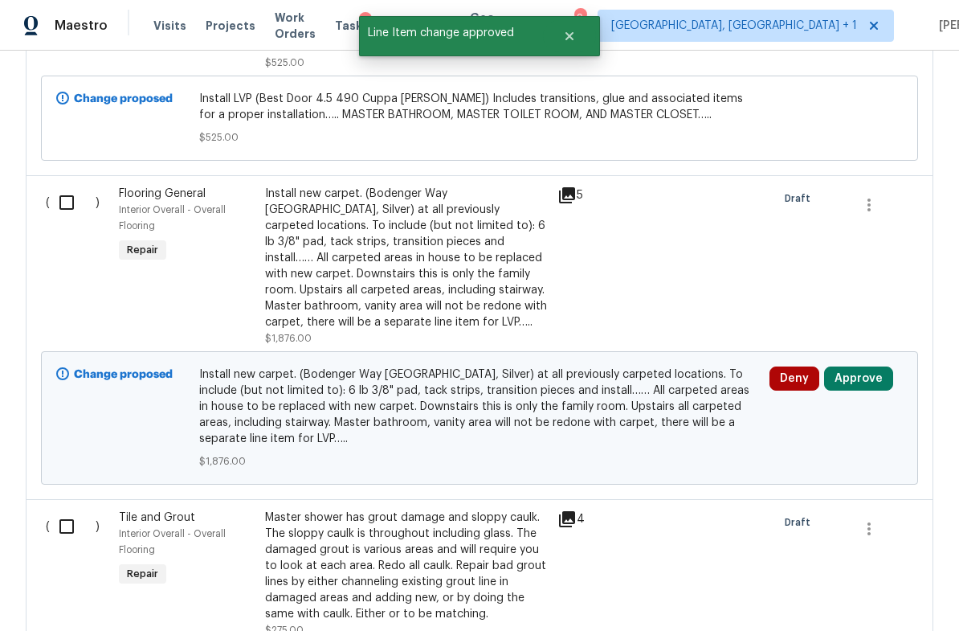
click at [858, 366] on button "Approve" at bounding box center [858, 378] width 69 height 24
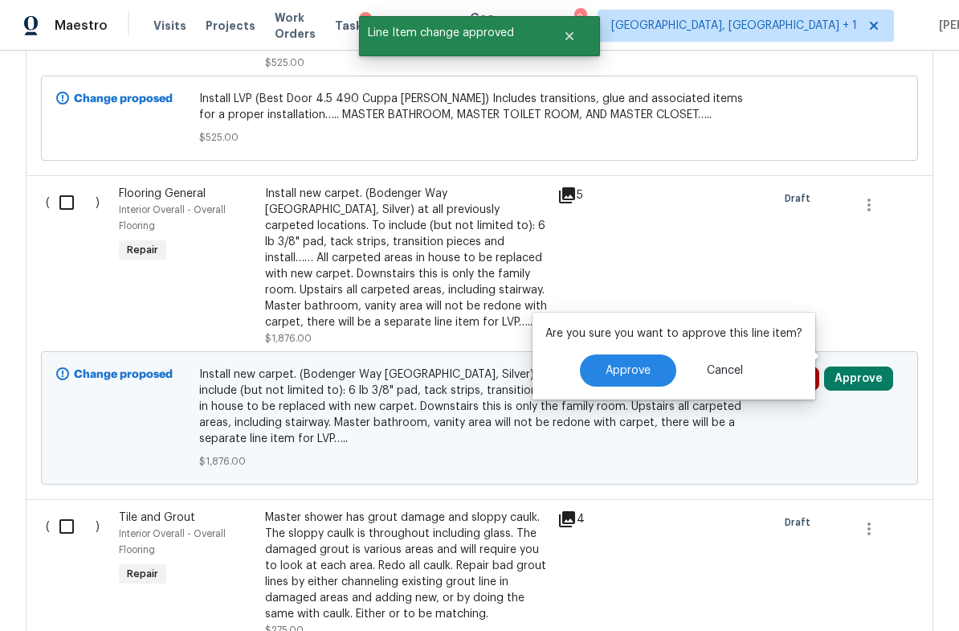
click at [632, 365] on span "Approve" at bounding box center [628, 371] width 45 height 12
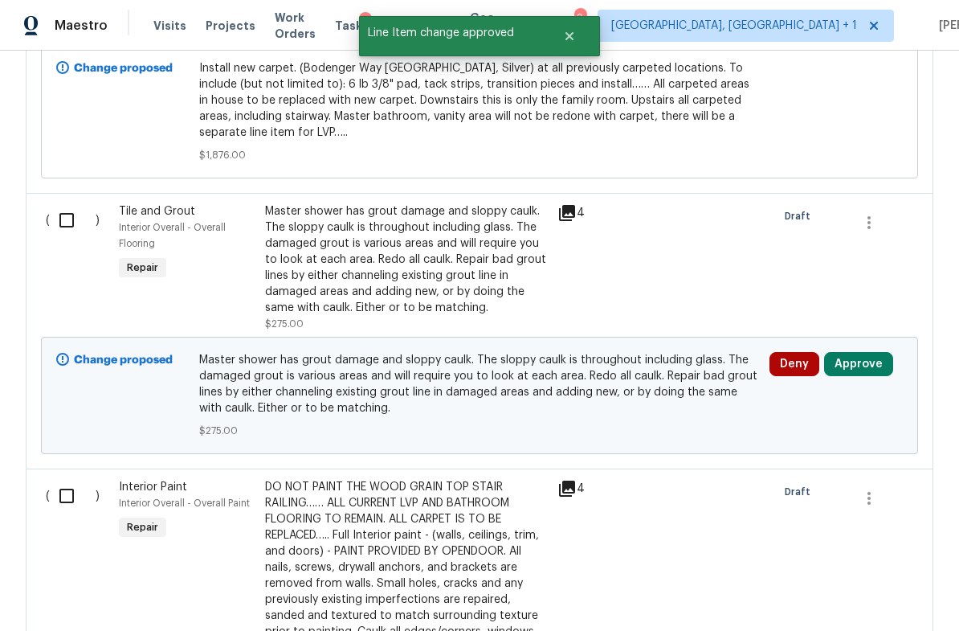
scroll to position [3539, 0]
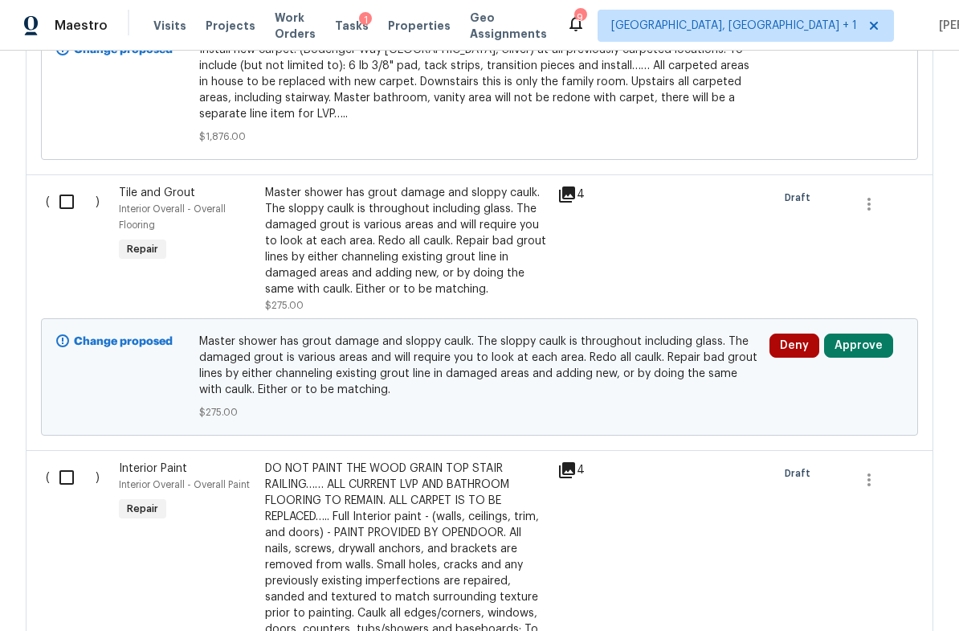
click at [570, 186] on icon at bounding box center [567, 194] width 16 height 16
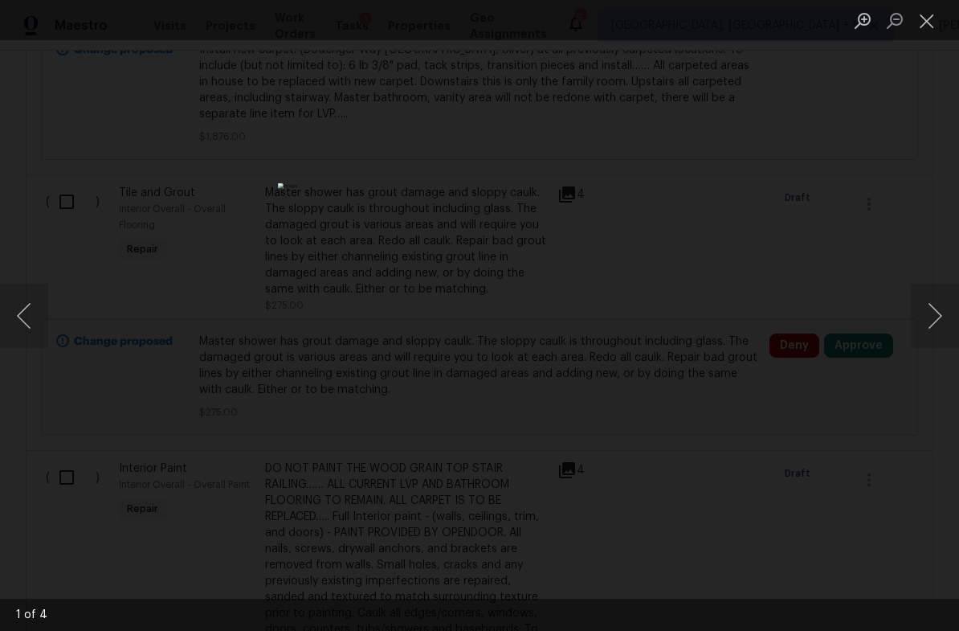
click at [953, 309] on button "Next image" at bounding box center [935, 316] width 48 height 64
click at [950, 308] on button "Next image" at bounding box center [935, 316] width 48 height 64
click at [954, 309] on button "Next image" at bounding box center [935, 316] width 48 height 64
click at [951, 311] on button "Next image" at bounding box center [935, 316] width 48 height 64
click at [934, 26] on button "Close lightbox" at bounding box center [927, 20] width 32 height 28
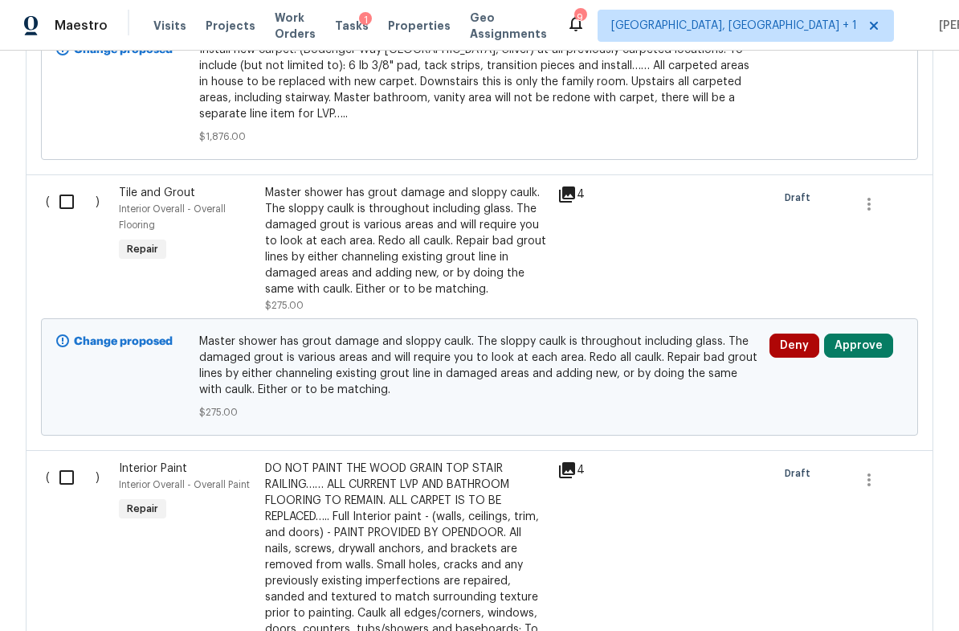
click at [864, 333] on button "Approve" at bounding box center [858, 345] width 69 height 24
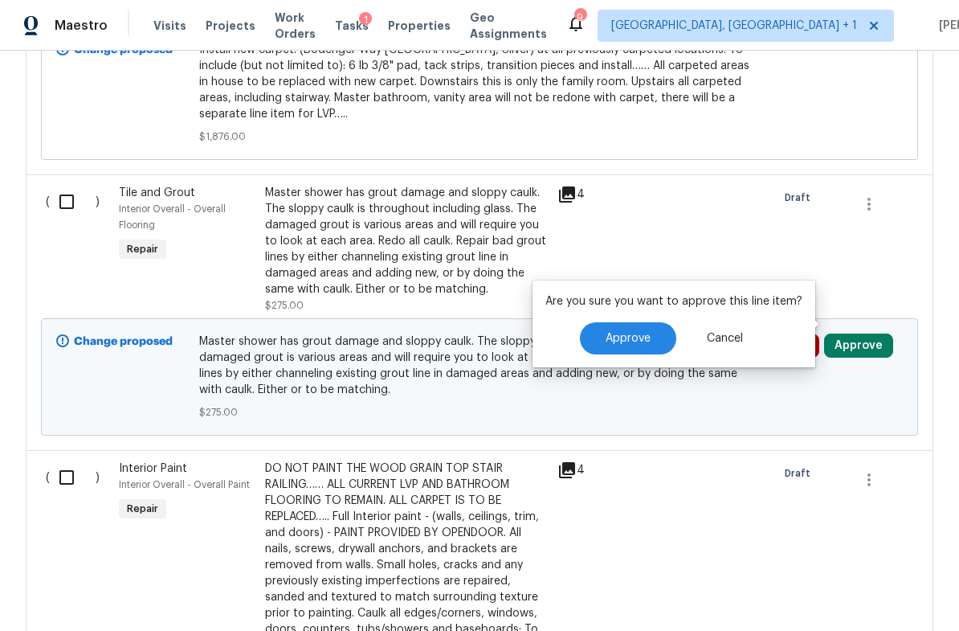
click at [644, 330] on button "Approve" at bounding box center [628, 338] width 96 height 32
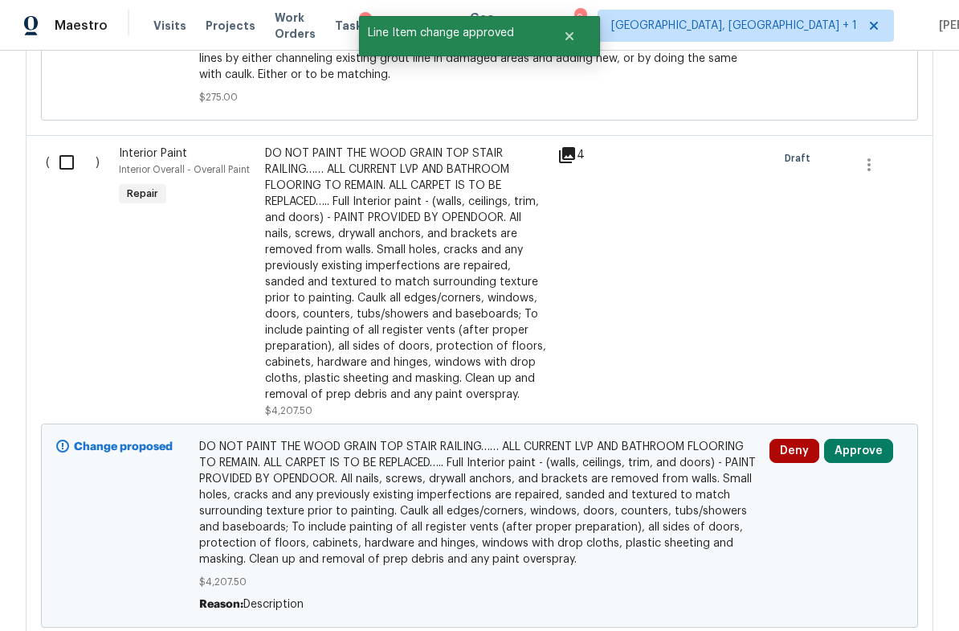
scroll to position [3862, 0]
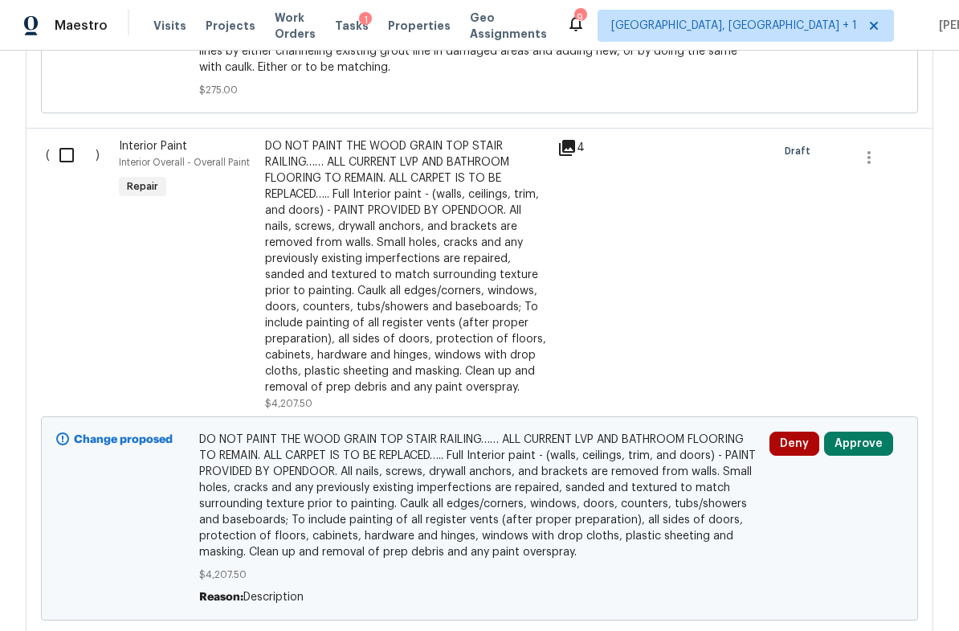
click at [857, 431] on button "Approve" at bounding box center [858, 443] width 69 height 24
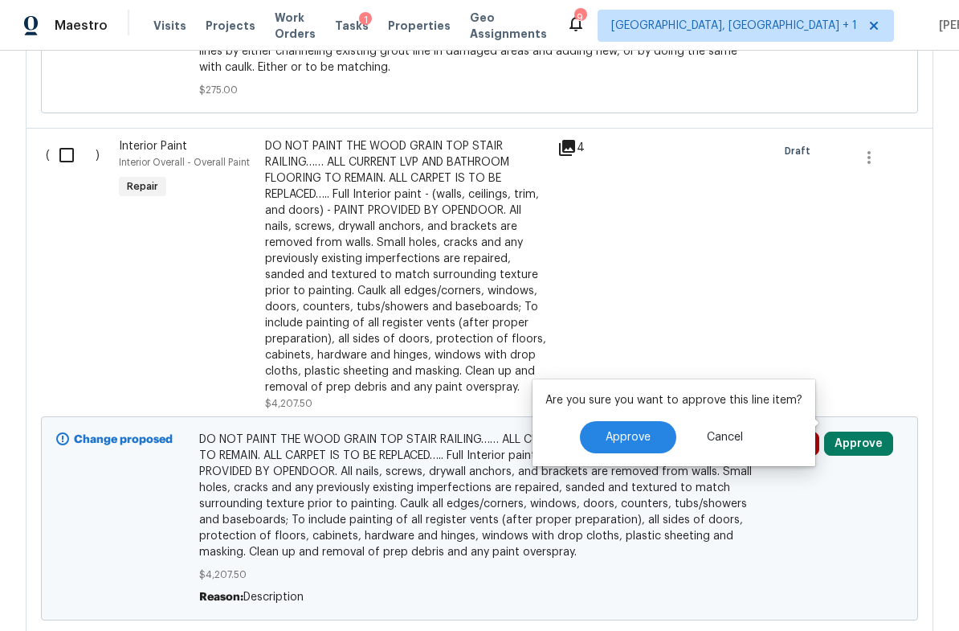
click at [639, 437] on span "Approve" at bounding box center [628, 437] width 45 height 12
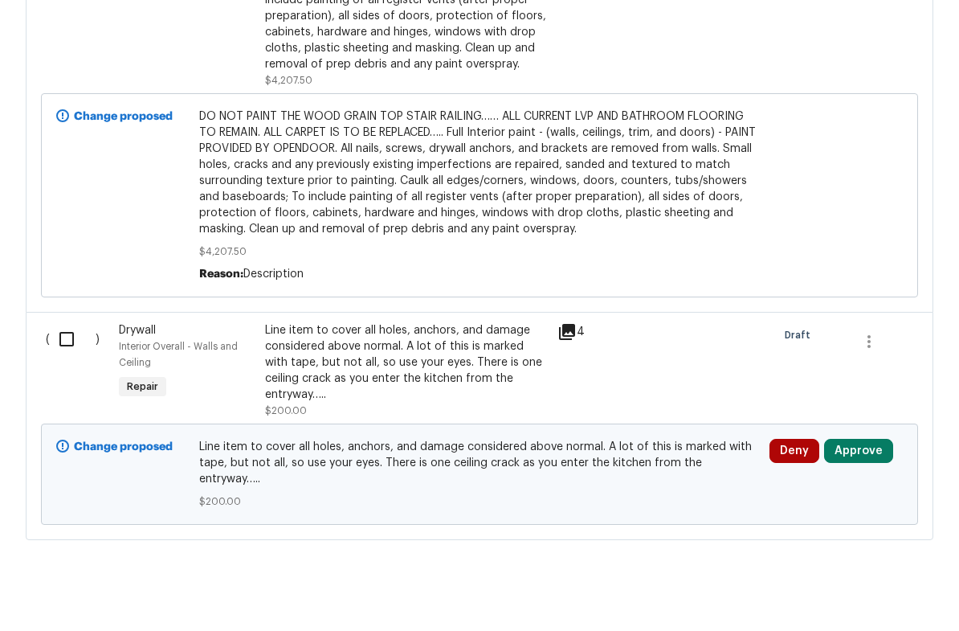
scroll to position [39, 0]
click at [857, 495] on button "Approve" at bounding box center [858, 507] width 69 height 24
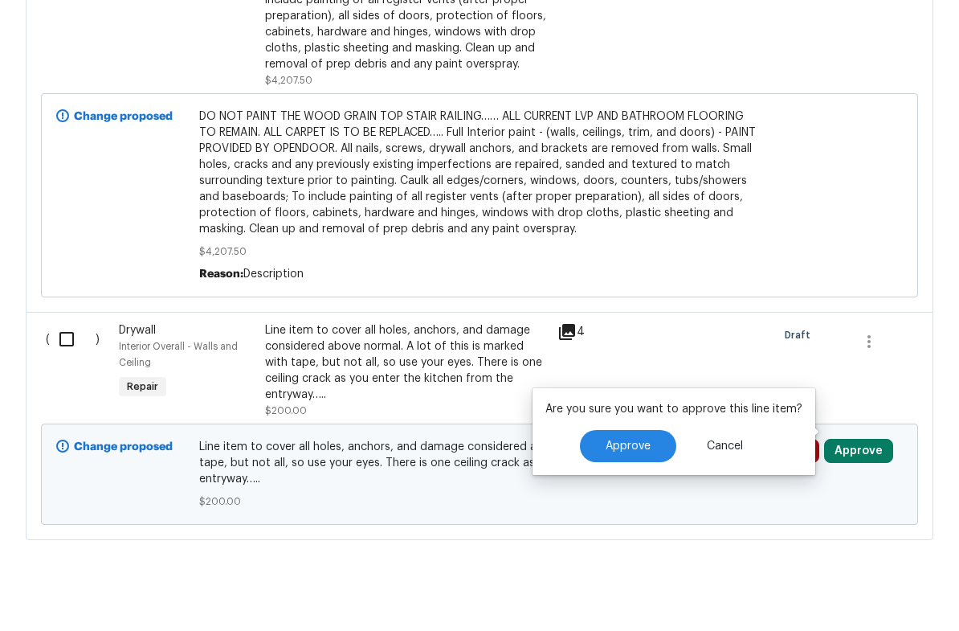
click at [637, 497] on span "Approve" at bounding box center [628, 503] width 45 height 12
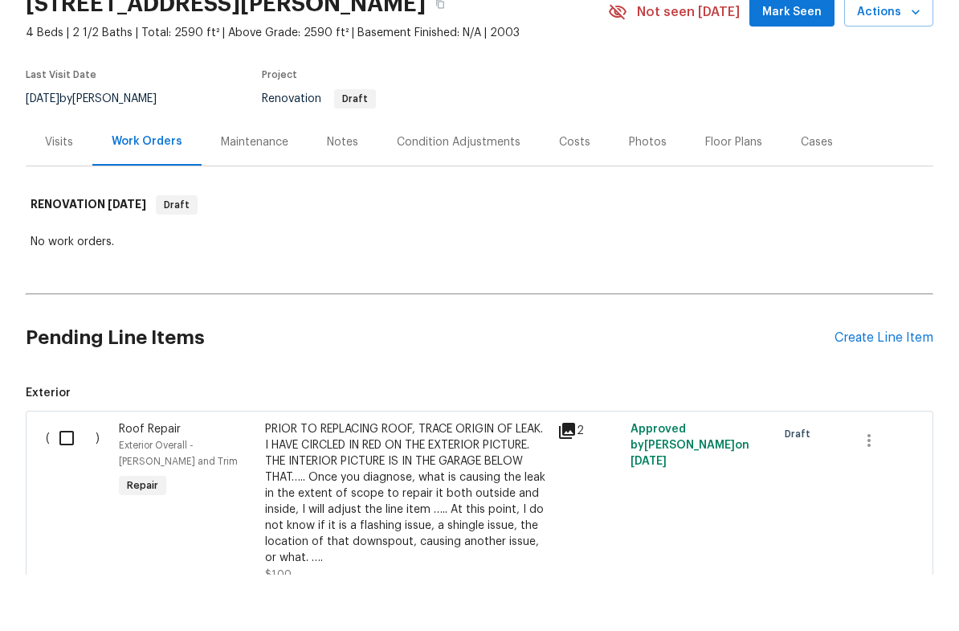
scroll to position [70, 0]
click at [61, 190] on div "Visits" at bounding box center [59, 198] width 28 height 16
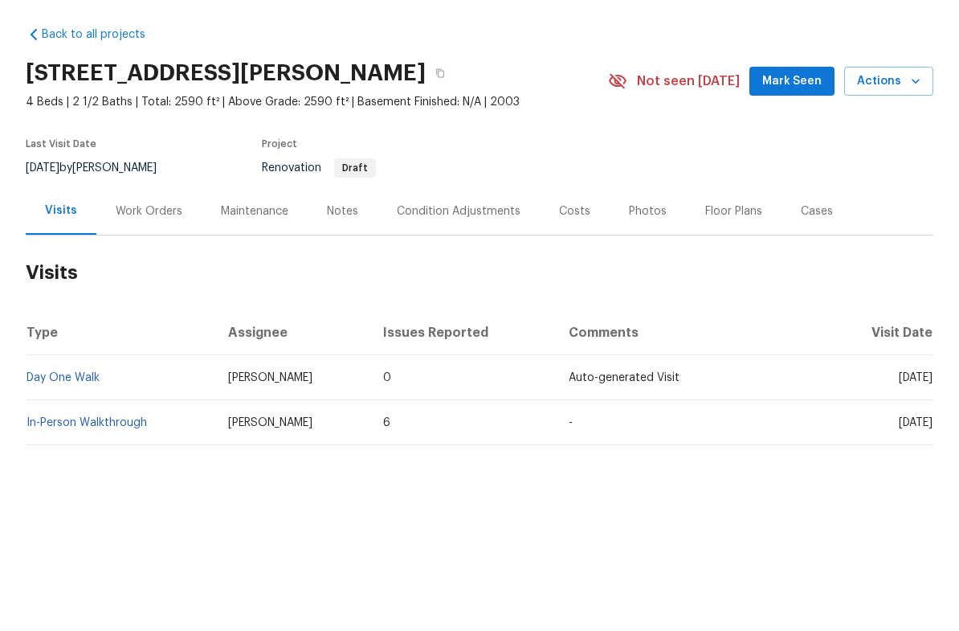
click at [128, 473] on link "In-Person Walkthrough" at bounding box center [87, 478] width 121 height 11
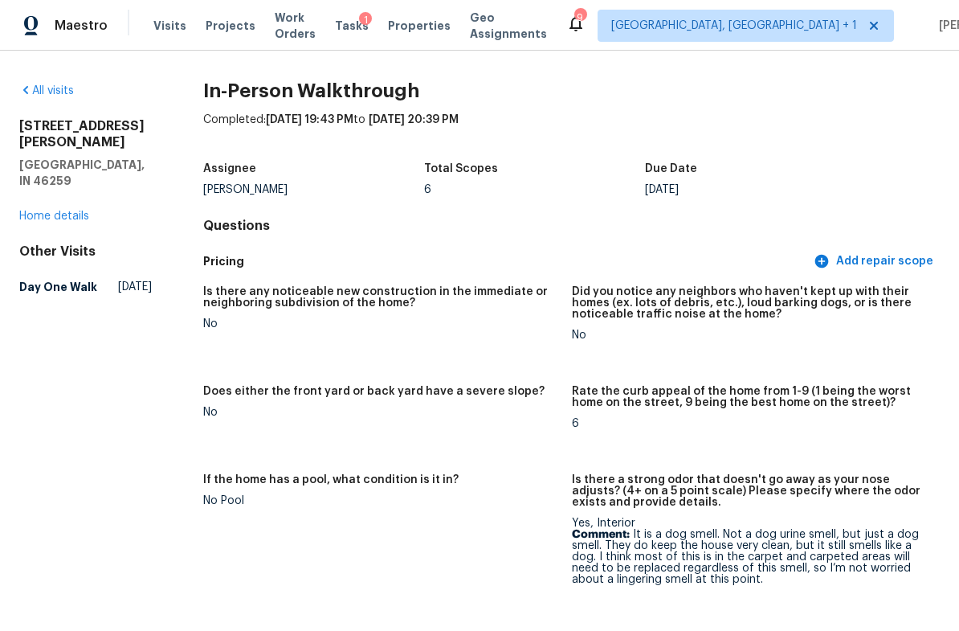
click at [296, 27] on span "Work Orders" at bounding box center [295, 26] width 41 height 32
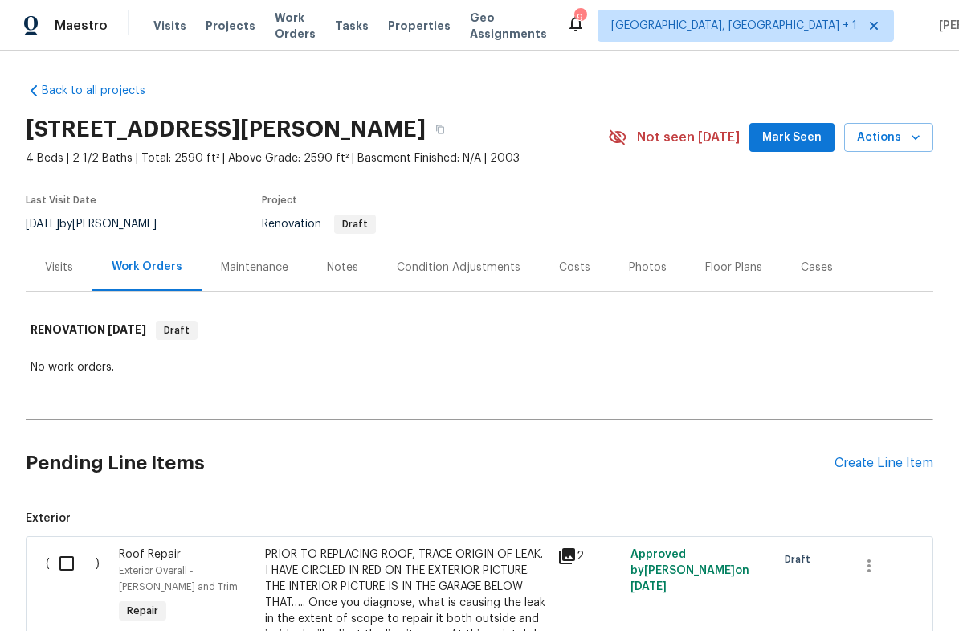
click at [573, 268] on div "Costs" at bounding box center [574, 268] width 31 height 16
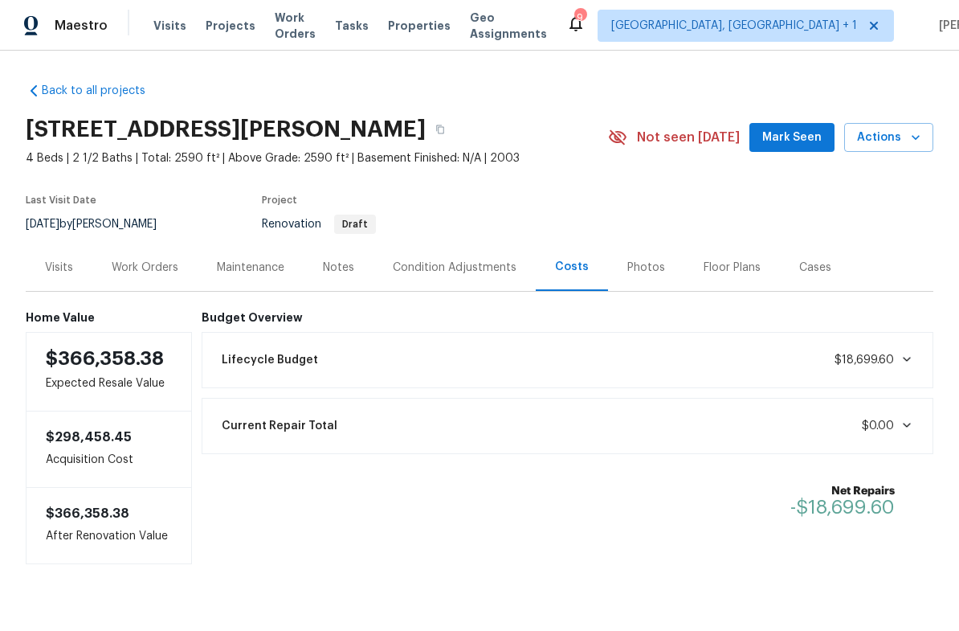
click at [429, 268] on div "Condition Adjustments" at bounding box center [455, 268] width 124 height 16
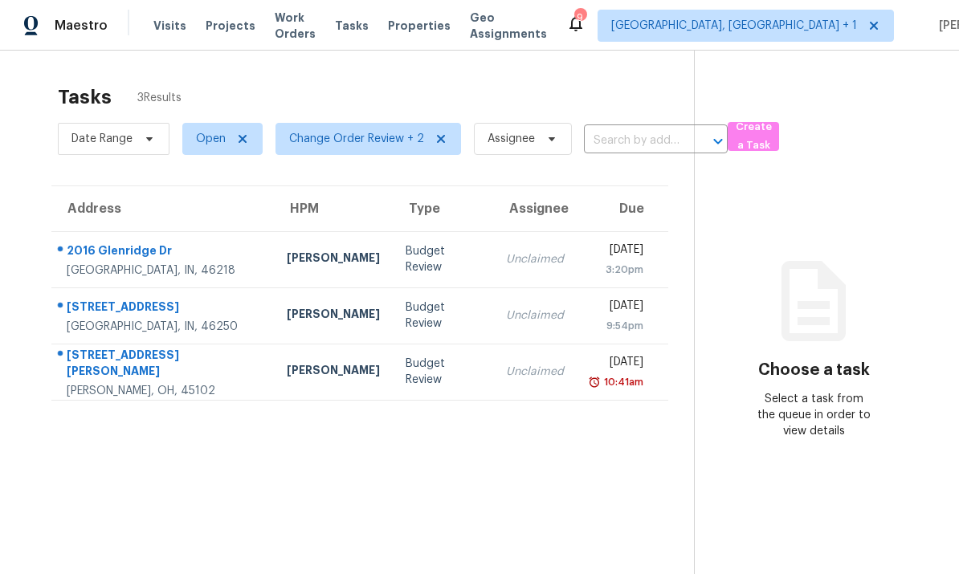
click at [211, 264] on div "[GEOGRAPHIC_DATA], IN, 46218" at bounding box center [164, 271] width 194 height 16
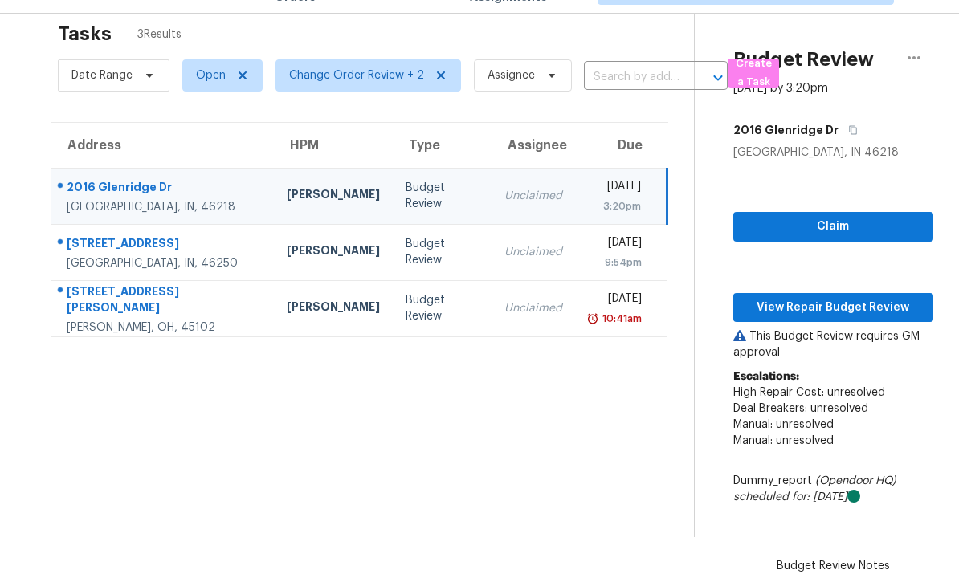
scroll to position [26, 0]
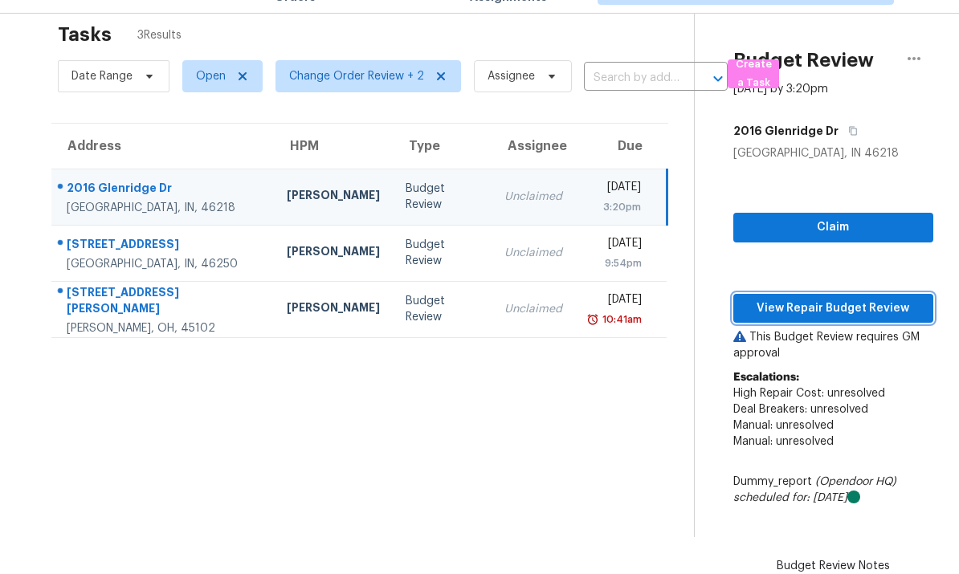
click at [843, 299] on span "View Repair Budget Review" at bounding box center [833, 309] width 174 height 20
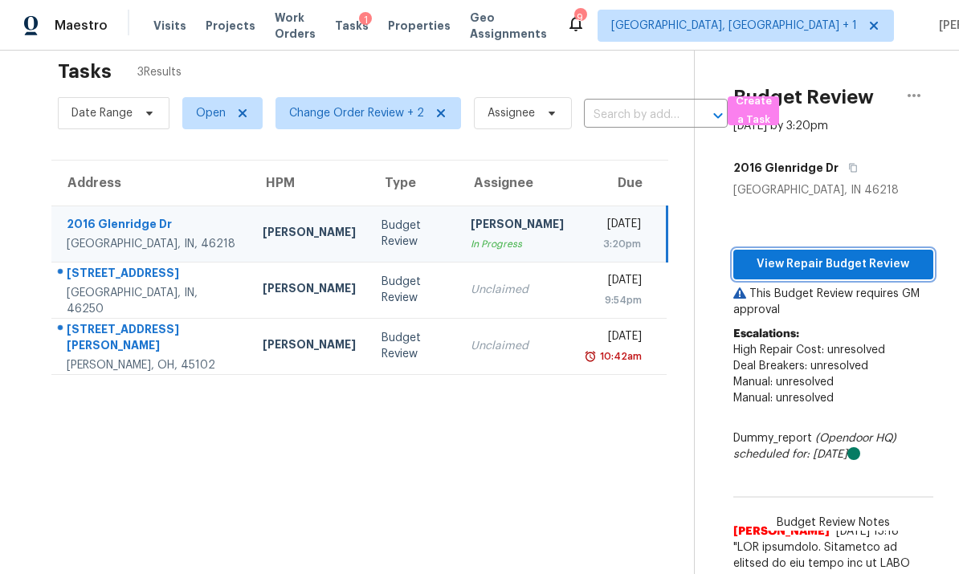
click at [824, 255] on span "View Repair Budget Review" at bounding box center [833, 265] width 174 height 20
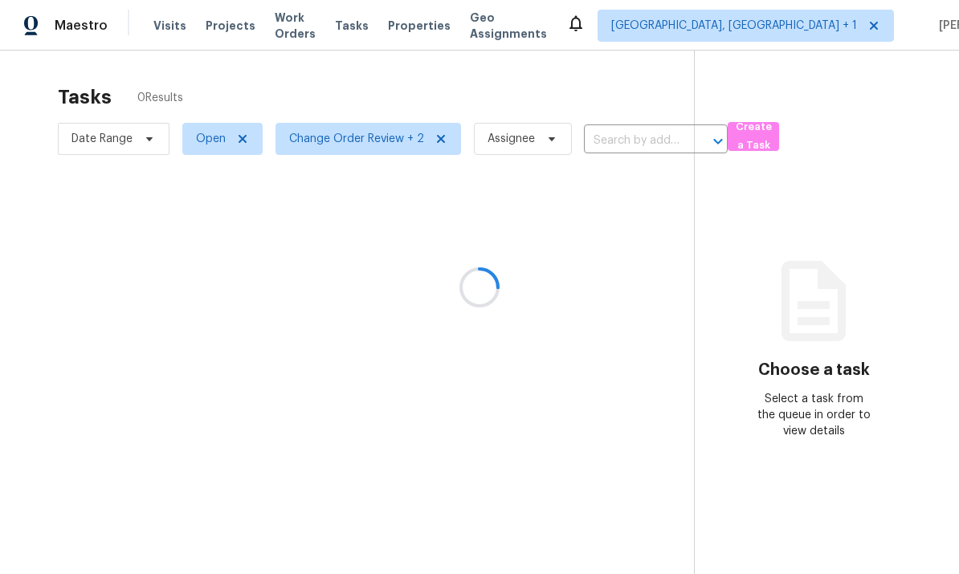
scroll to position [60, 0]
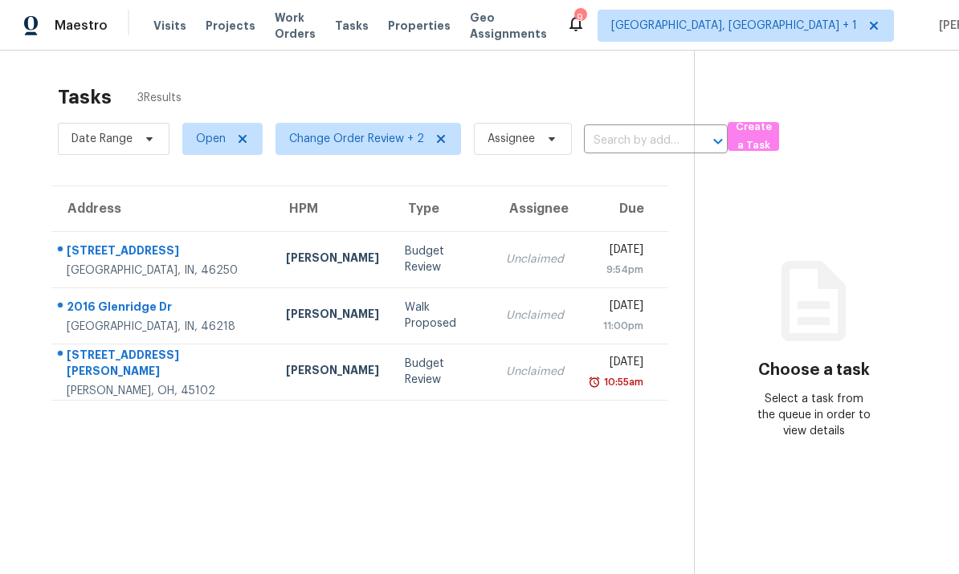
click at [198, 299] on div "2016 Glenridge Dr" at bounding box center [164, 309] width 194 height 20
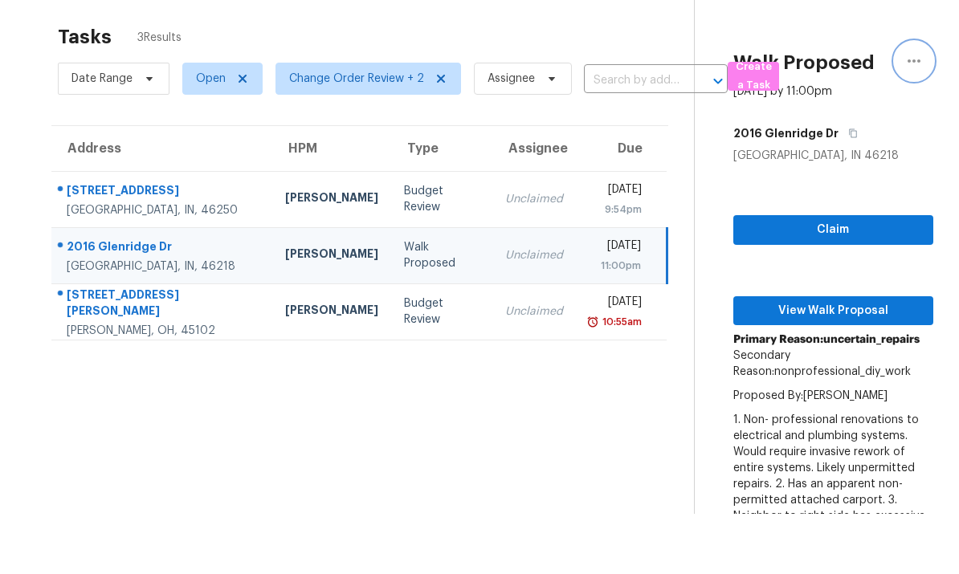
click at [924, 64] on button "button" at bounding box center [914, 61] width 39 height 39
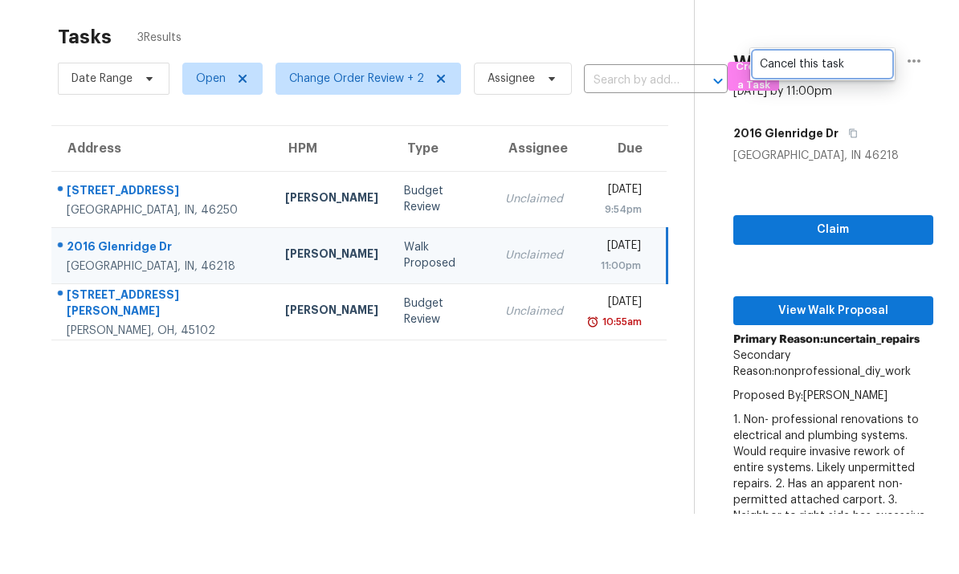
click at [816, 69] on div "Cancel this task" at bounding box center [822, 64] width 125 height 16
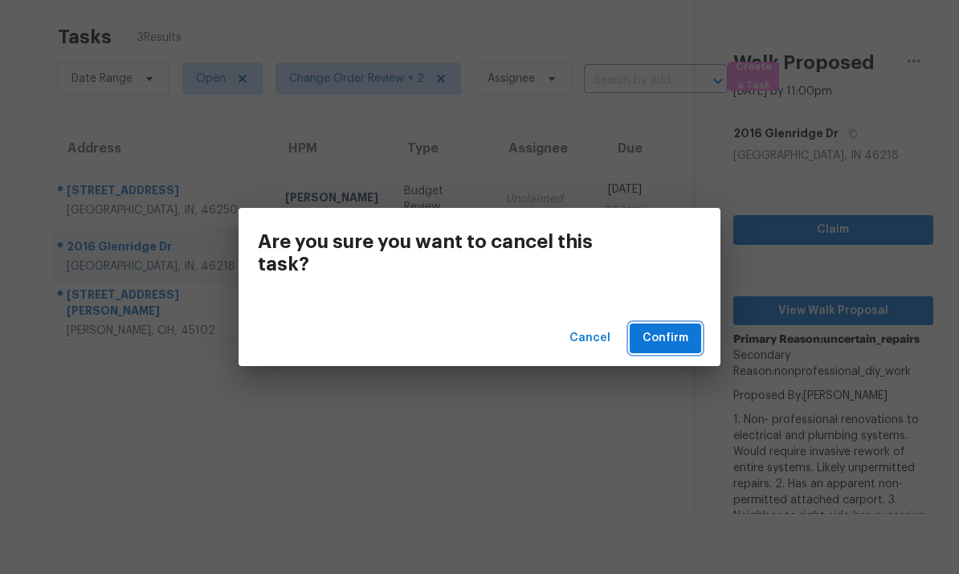
click at [677, 346] on span "Confirm" at bounding box center [666, 339] width 46 height 20
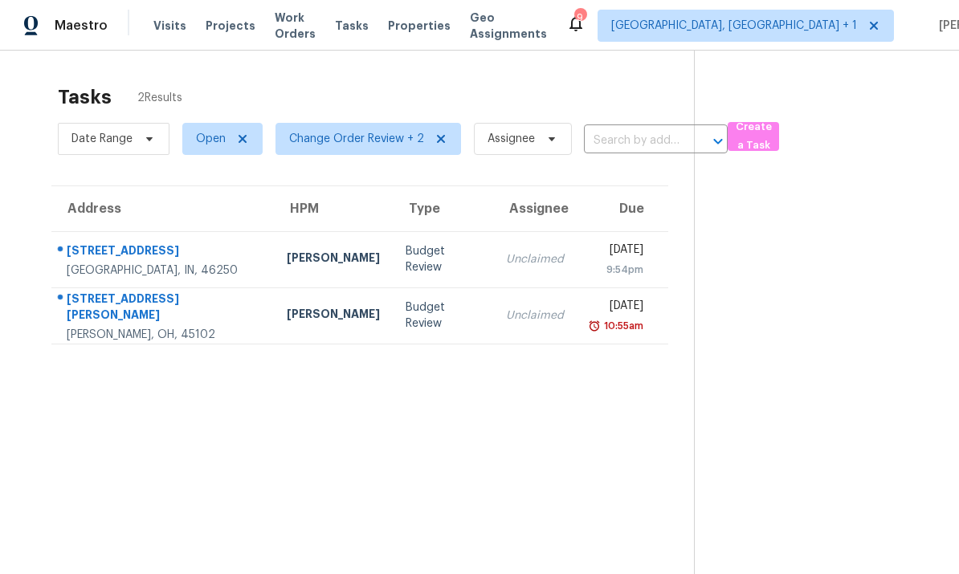
click at [217, 243] on div "6528 Finchley Rd" at bounding box center [164, 253] width 194 height 20
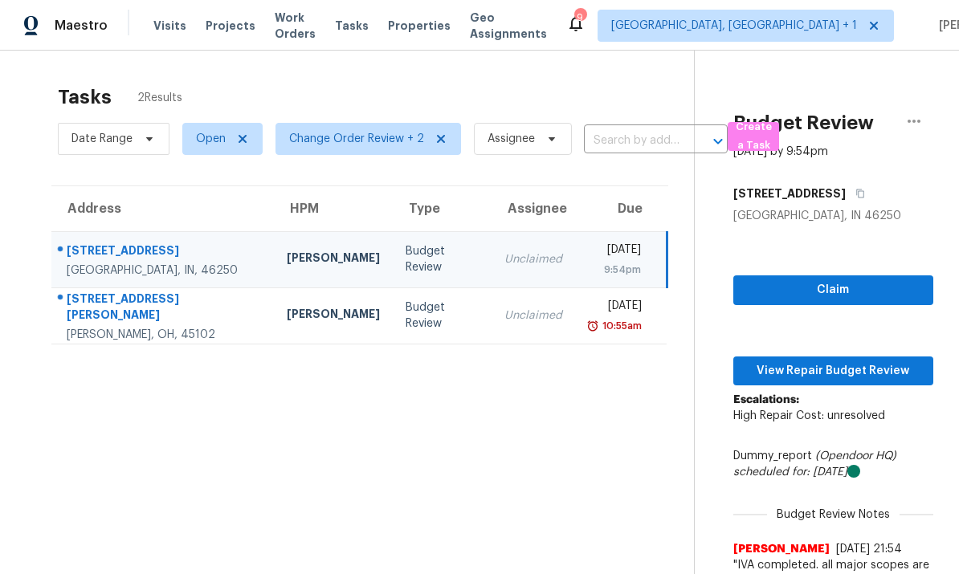
scroll to position [0, 0]
click at [834, 362] on span "View Repair Budget Review" at bounding box center [833, 372] width 174 height 20
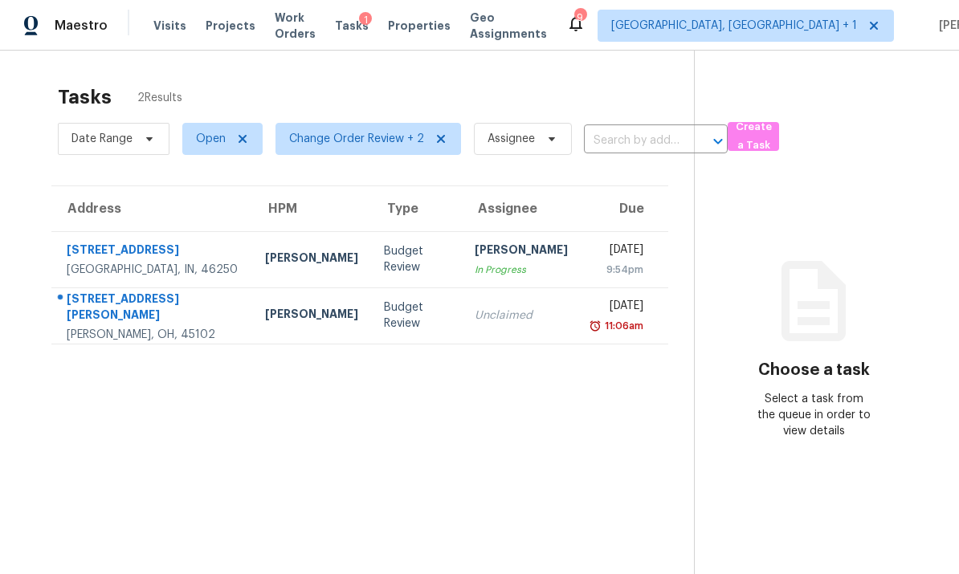
click at [215, 255] on td "[STREET_ADDRESS]" at bounding box center [151, 259] width 201 height 56
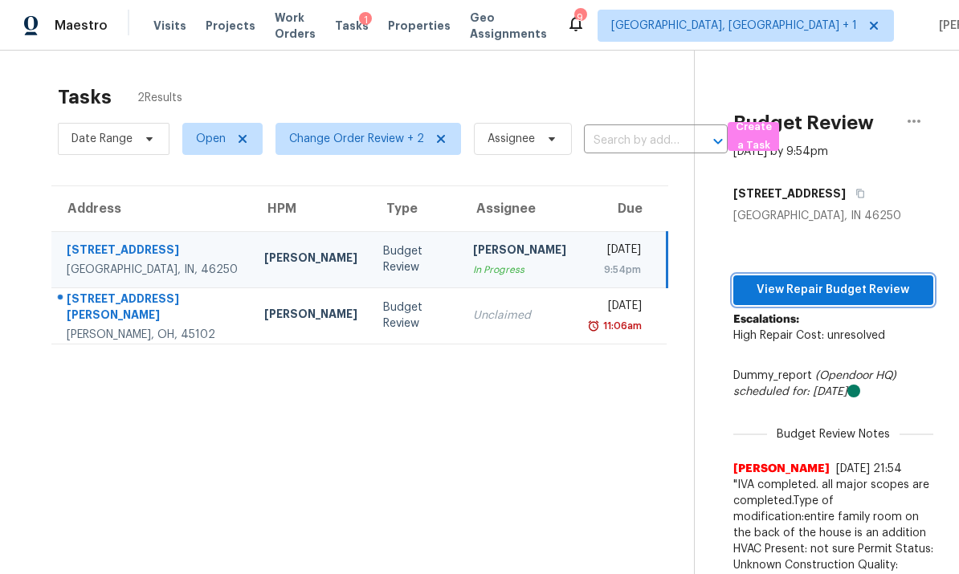
click at [837, 289] on span "View Repair Budget Review" at bounding box center [833, 290] width 174 height 20
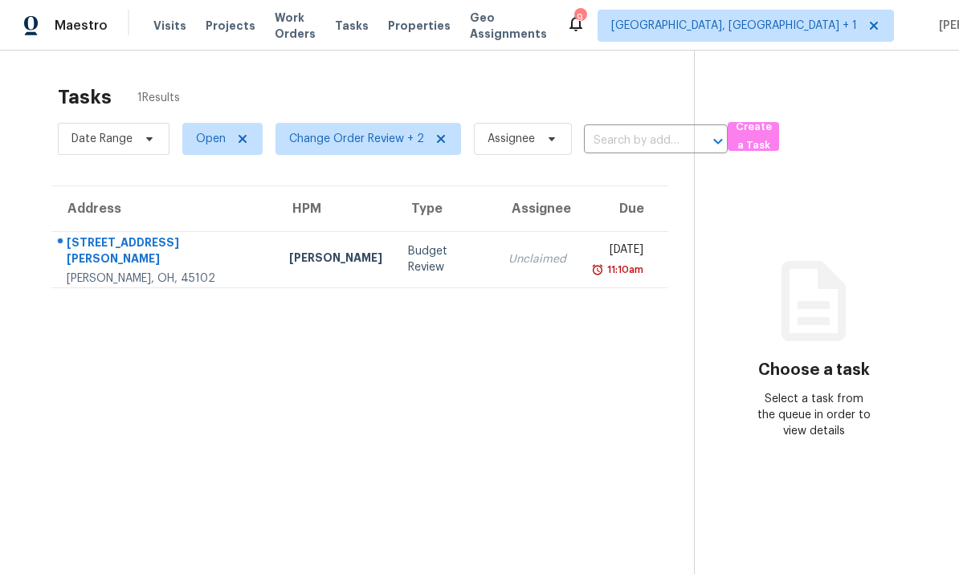
click at [231, 258] on td "[STREET_ADDRESS][PERSON_NAME][PERSON_NAME]" at bounding box center [163, 259] width 225 height 56
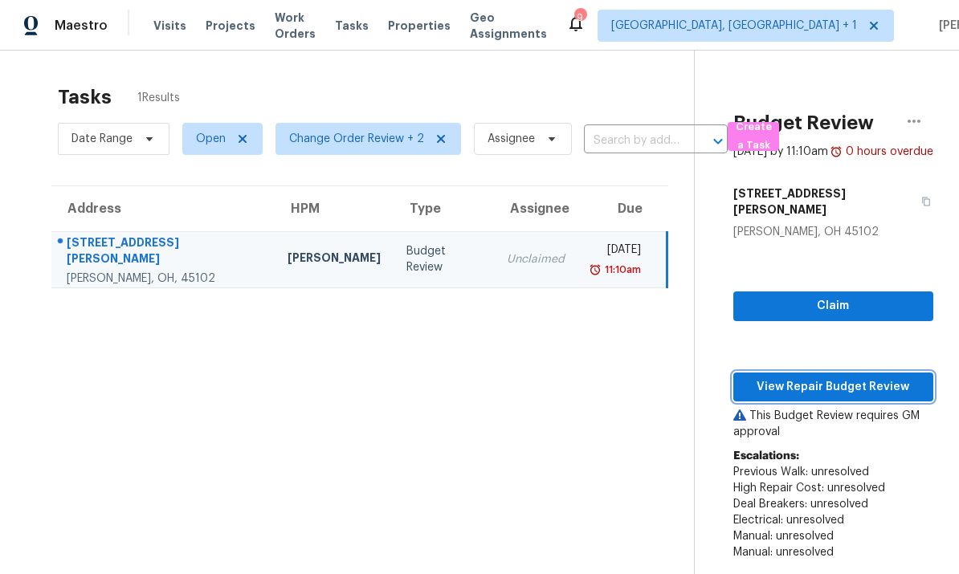
click at [814, 378] on span "View Repair Budget Review" at bounding box center [833, 388] width 174 height 20
